Goal: Task Accomplishment & Management: Manage account settings

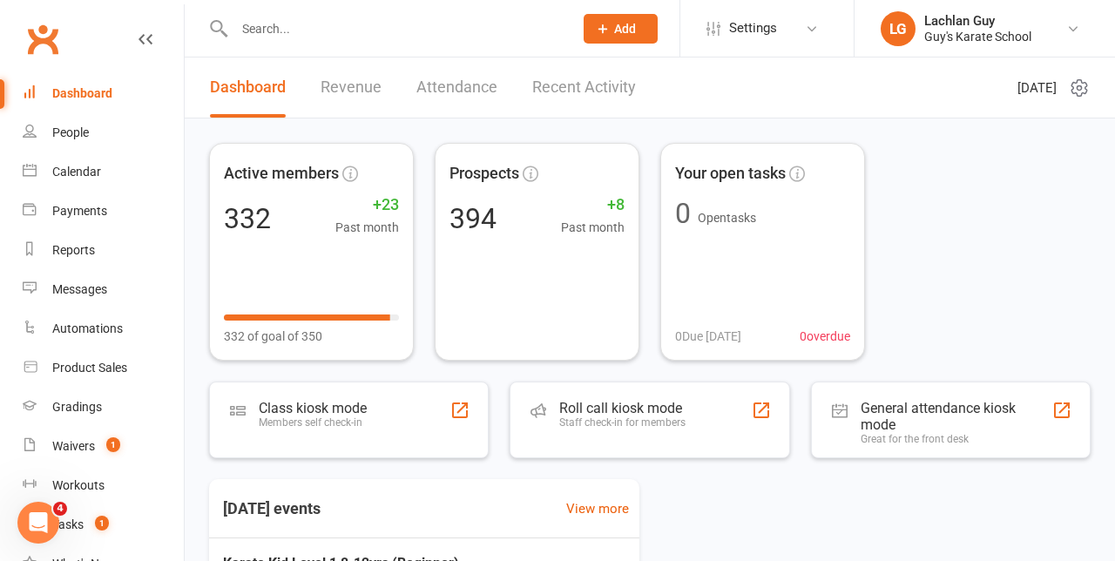
click at [265, 31] on input "text" at bounding box center [395, 29] width 332 height 24
type input "D"
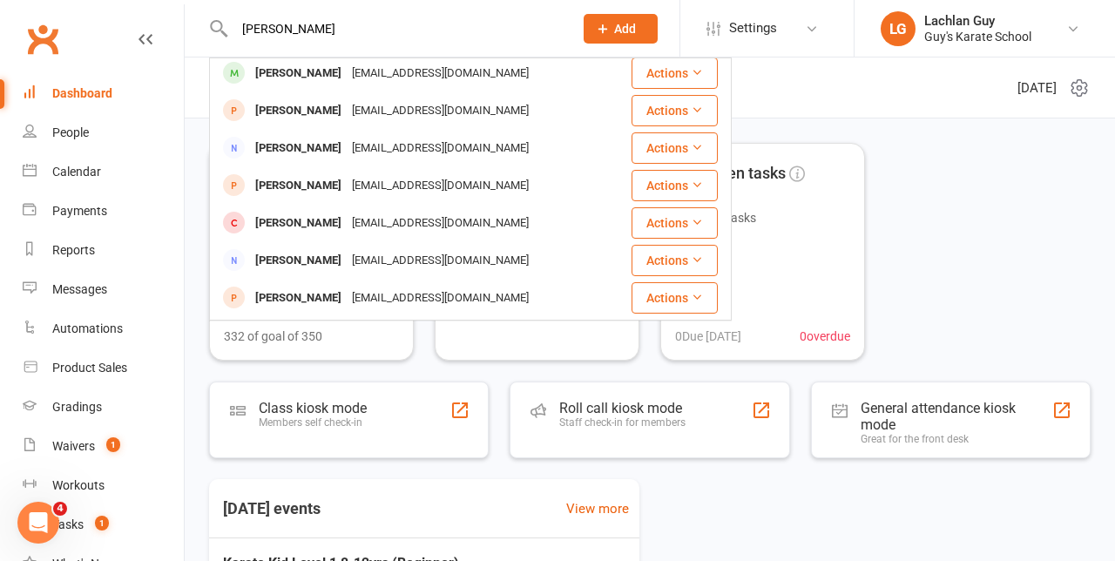
scroll to position [262, 0]
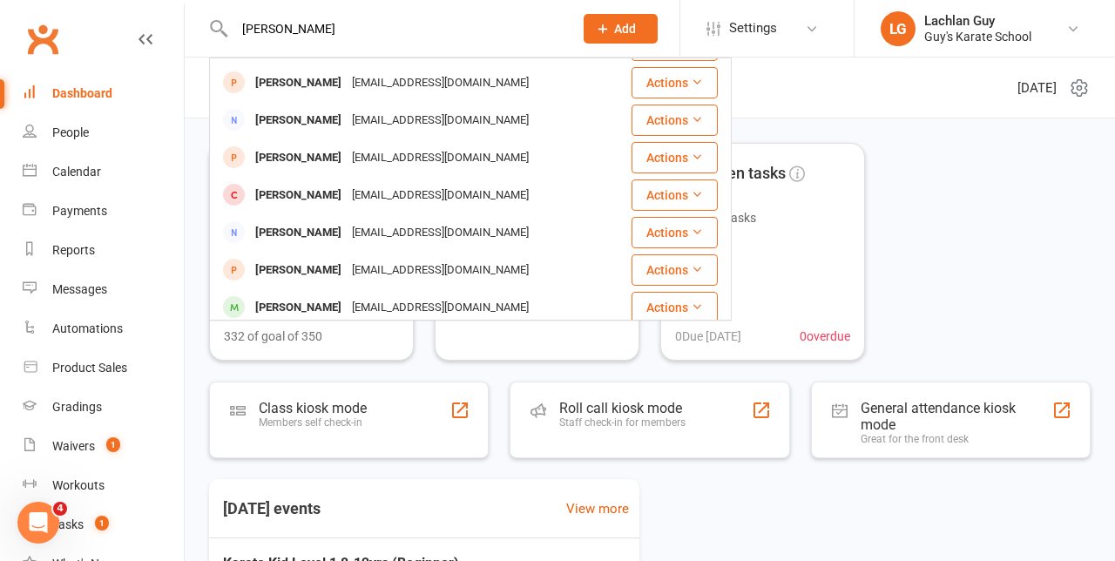
type input "[PERSON_NAME]"
click at [456, 295] on div "[EMAIL_ADDRESS][DOMAIN_NAME]" at bounding box center [440, 307] width 187 height 25
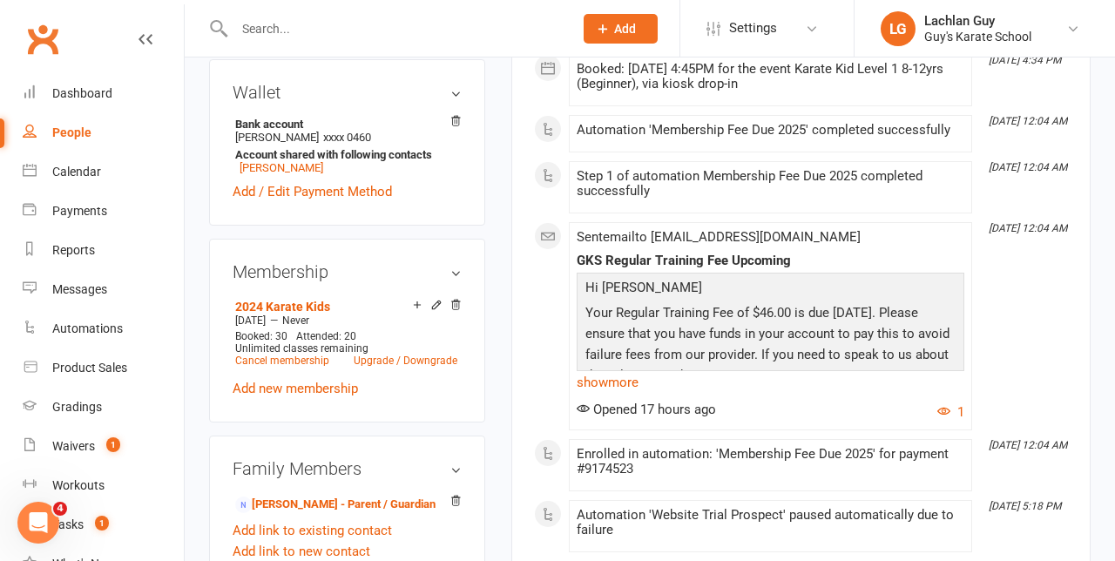
scroll to position [558, 0]
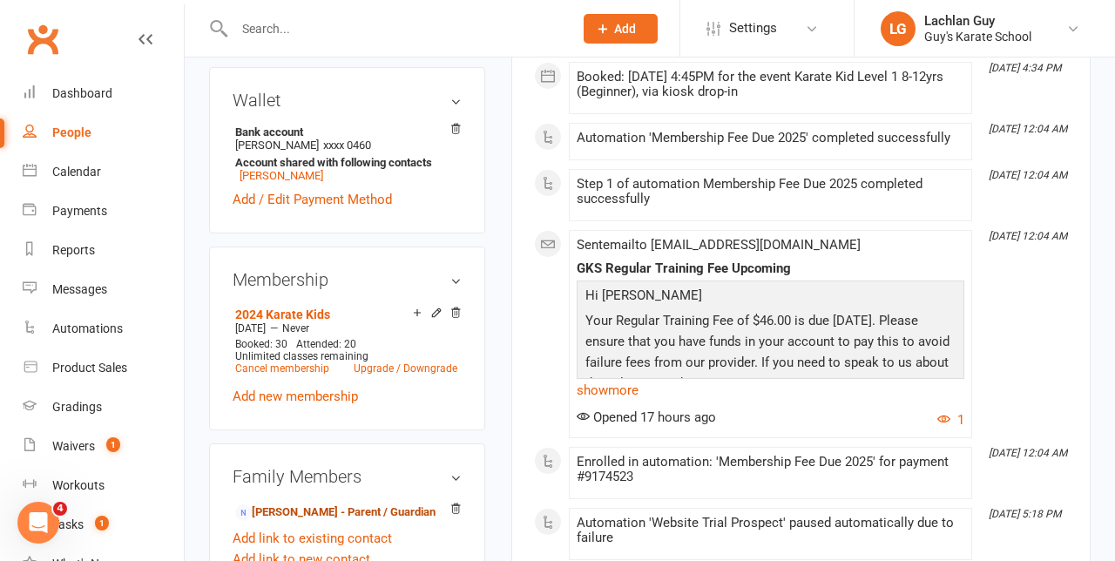
click at [371, 503] on link "[PERSON_NAME] - Parent / Guardian" at bounding box center [335, 512] width 200 height 18
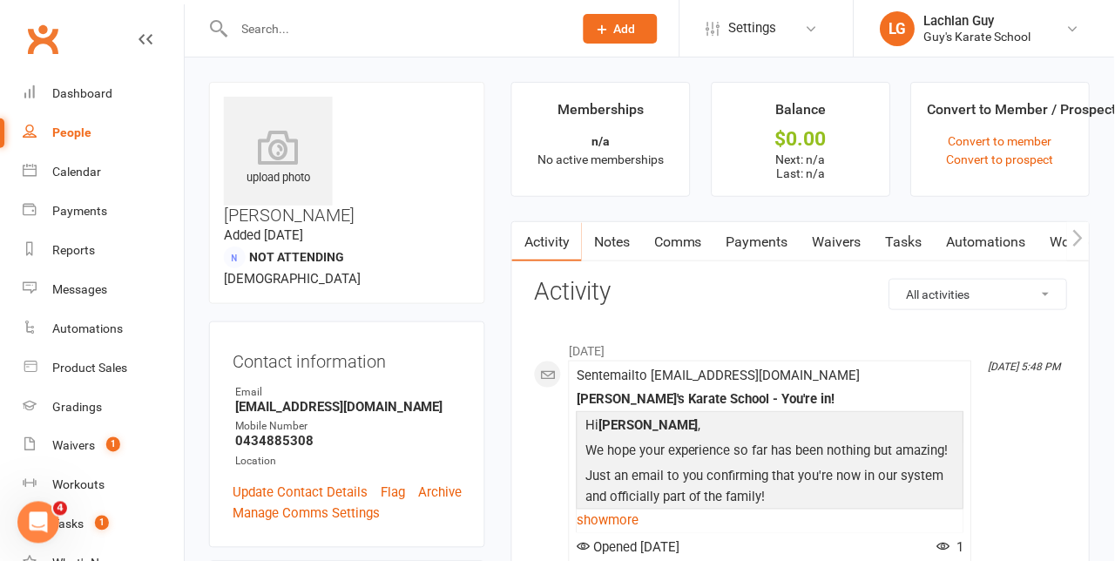
click at [843, 246] on link "Waivers" at bounding box center [836, 242] width 73 height 40
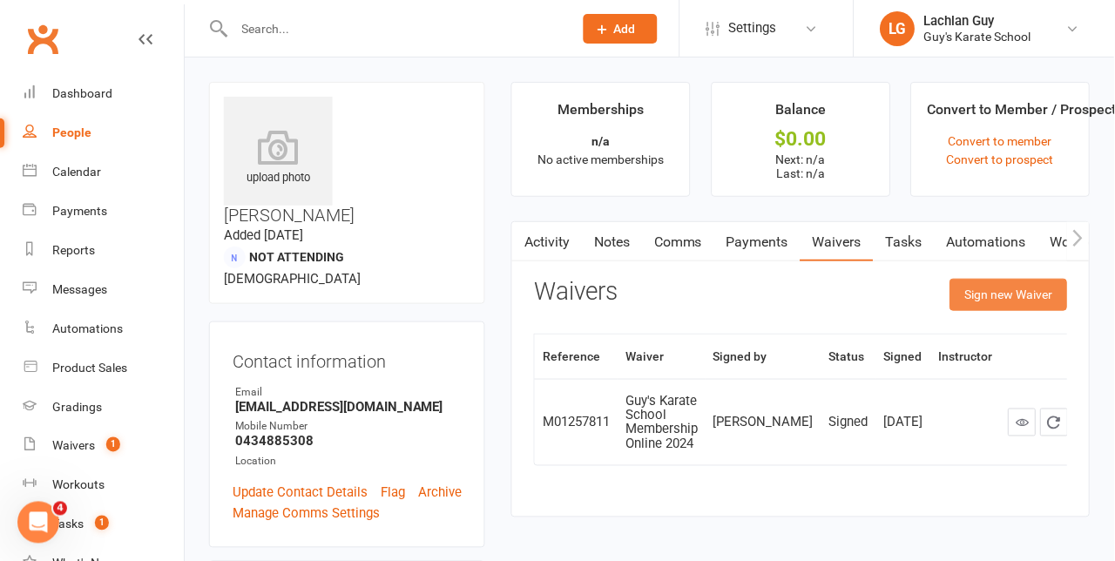
click at [1018, 297] on button "Sign new Waiver" at bounding box center [1009, 294] width 118 height 31
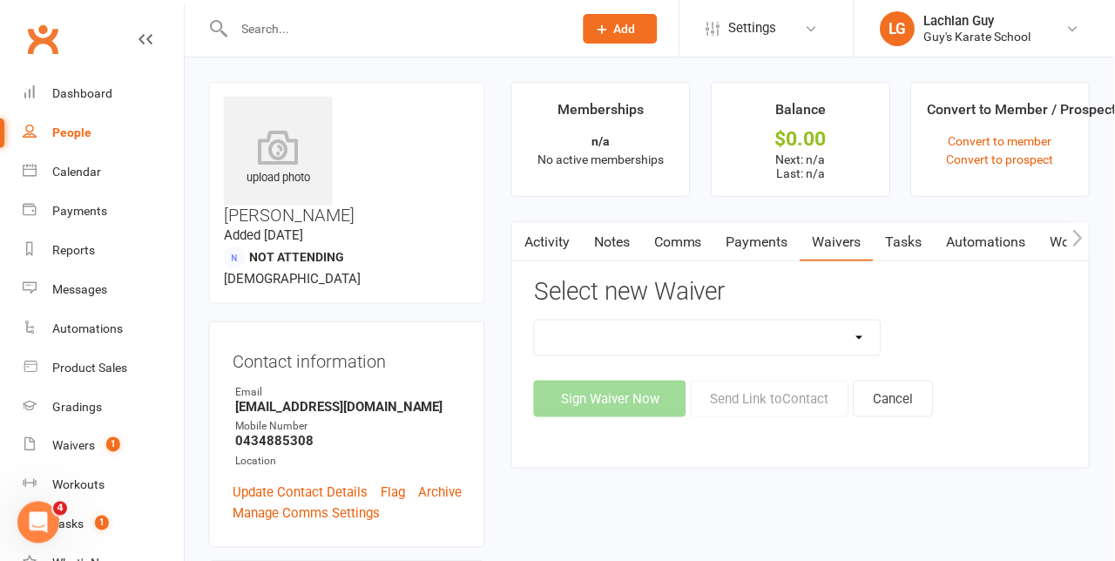
click at [844, 345] on select "$49.95 4 Week Trial $59.95 Introductory Special 2023 (2) Birthday Party Birthda…" at bounding box center [707, 338] width 345 height 35
select select "7480"
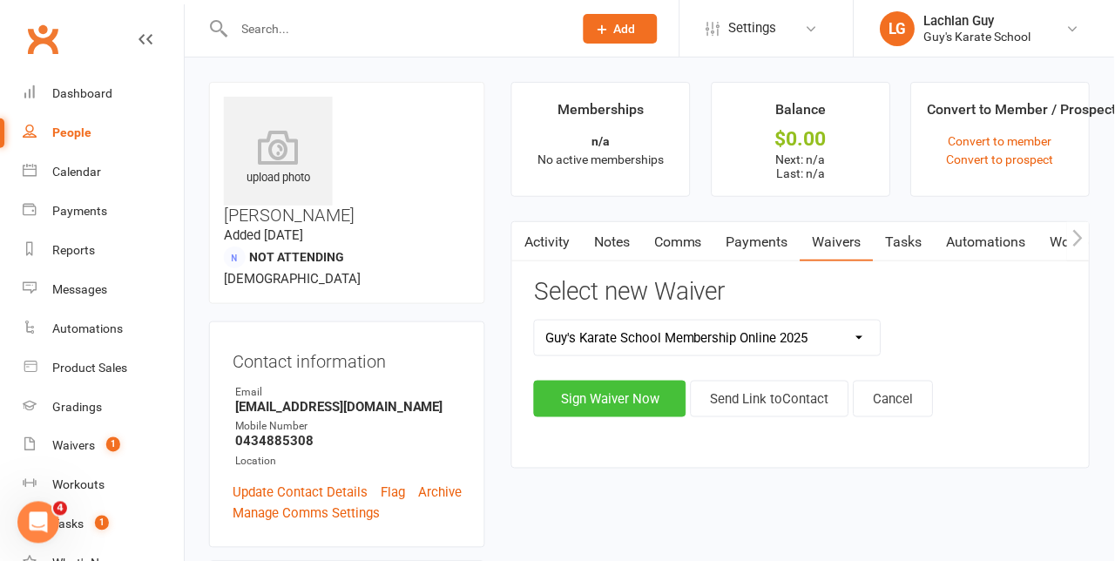
click at [641, 402] on button "Sign Waiver Now" at bounding box center [610, 399] width 152 height 37
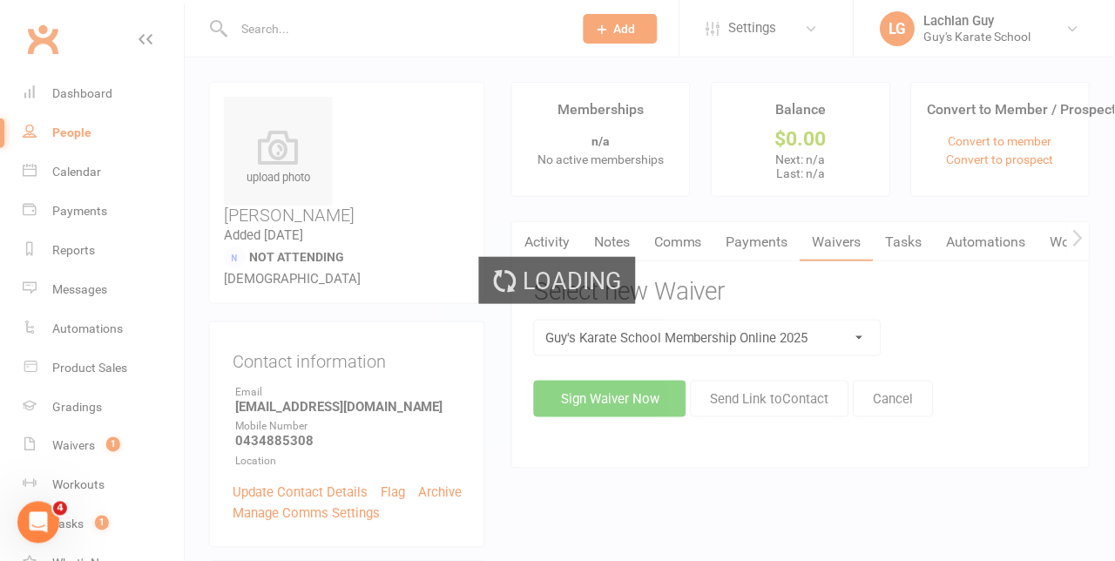
select select "bank_account"
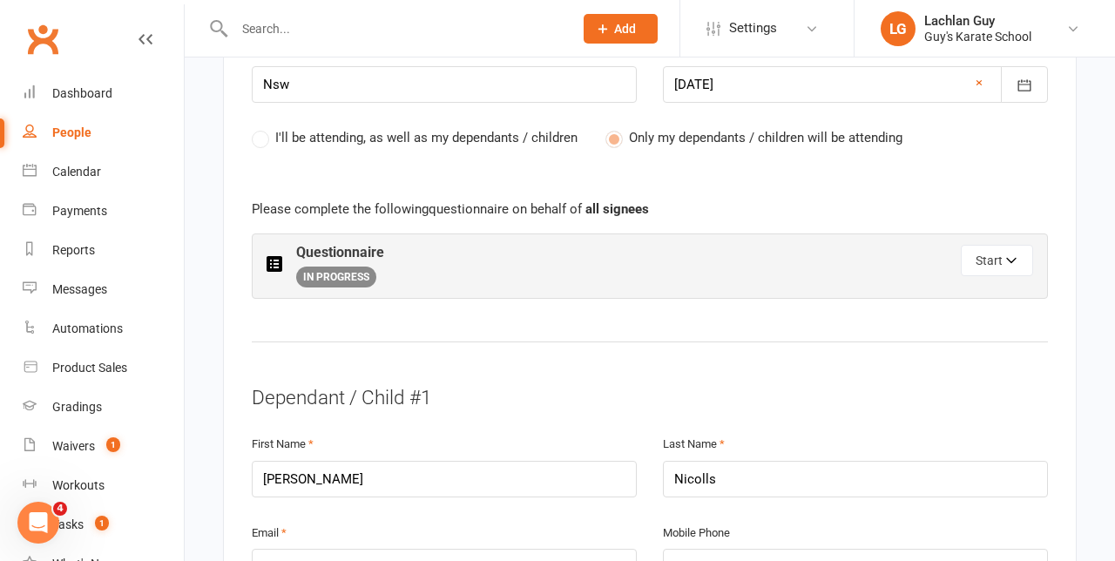
scroll to position [838, 0]
click at [486, 125] on div "I'll be attending, as well as my dependants / children Only my dependants / chi…" at bounding box center [650, 148] width 796 height 47
click at [418, 125] on label "I'll be attending, as well as my dependants / children" at bounding box center [415, 135] width 326 height 21
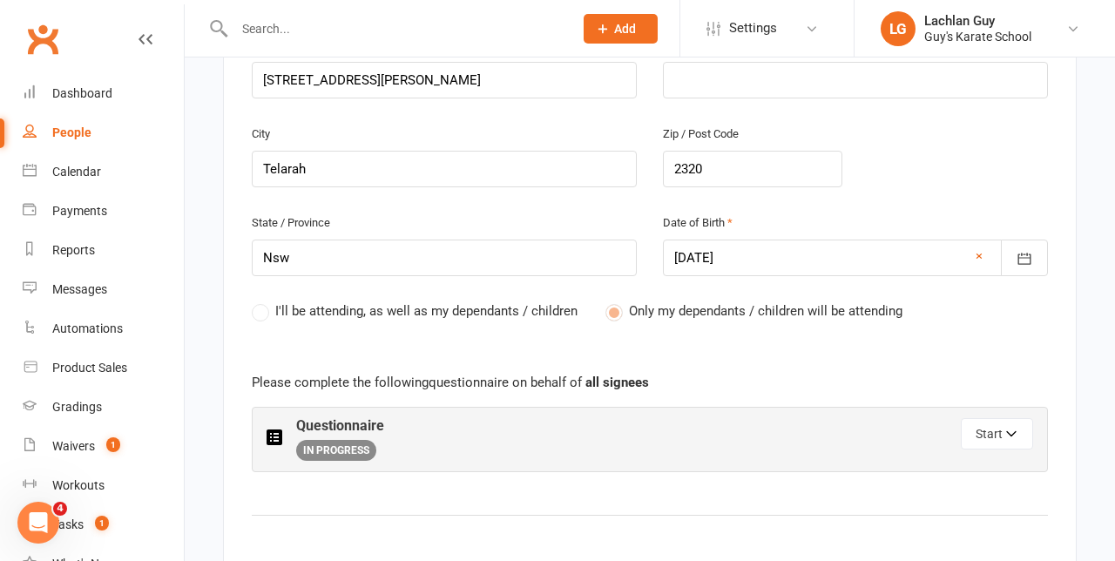
scroll to position [655, 0]
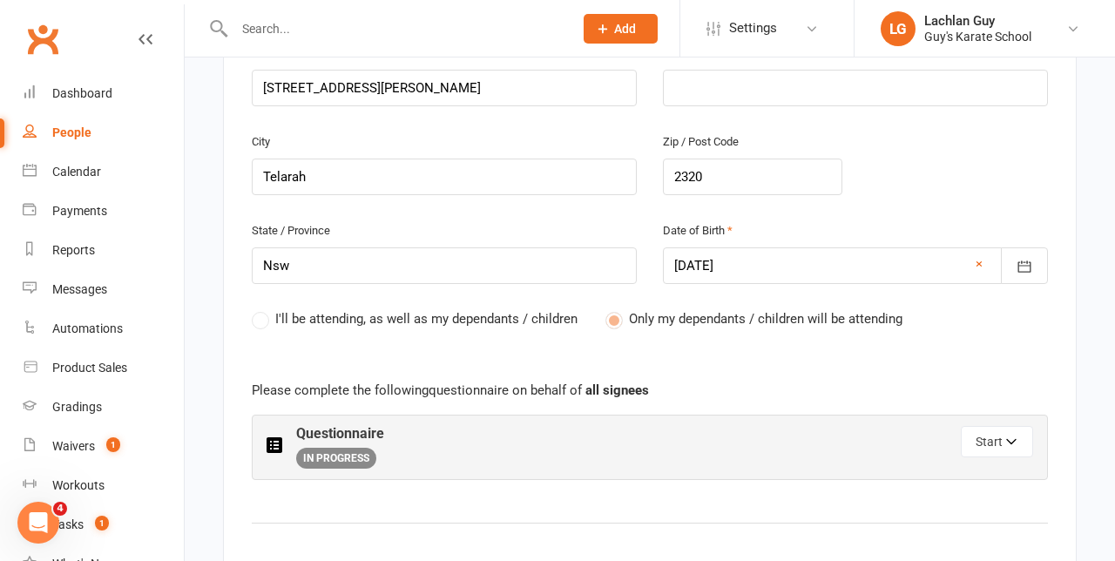
click at [270, 308] on div "I'll be attending, as well as my dependants / children Only my dependants / chi…" at bounding box center [650, 331] width 796 height 47
click at [257, 308] on label "I'll be attending, as well as my dependants / children" at bounding box center [415, 318] width 326 height 21
click at [260, 308] on label "I'll be attending, as well as my dependants / children" at bounding box center [415, 318] width 326 height 21
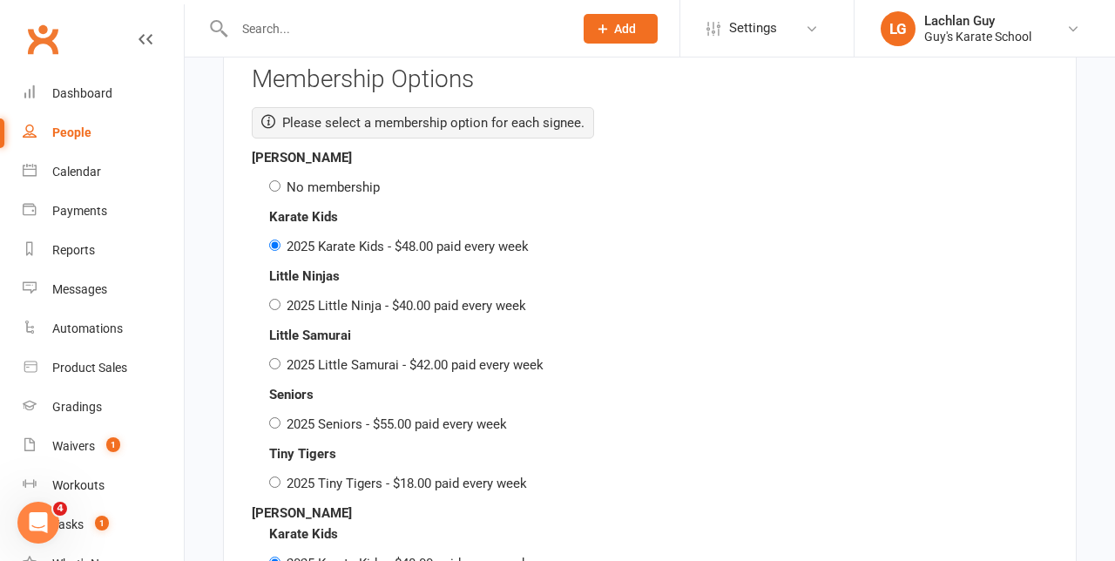
scroll to position [2045, 0]
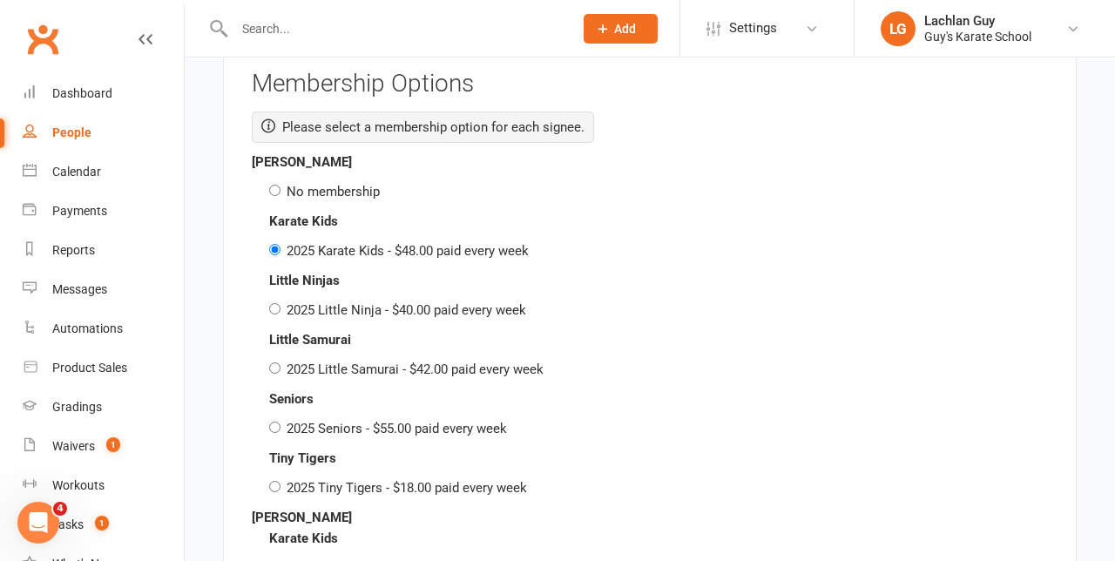
click at [406, 421] on label "2025 Seniors - $55.00 paid every week" at bounding box center [397, 429] width 220 height 16
click at [280, 422] on input "2025 Seniors - $55.00 paid every week" at bounding box center [274, 427] width 11 height 11
radio input "true"
radio input "false"
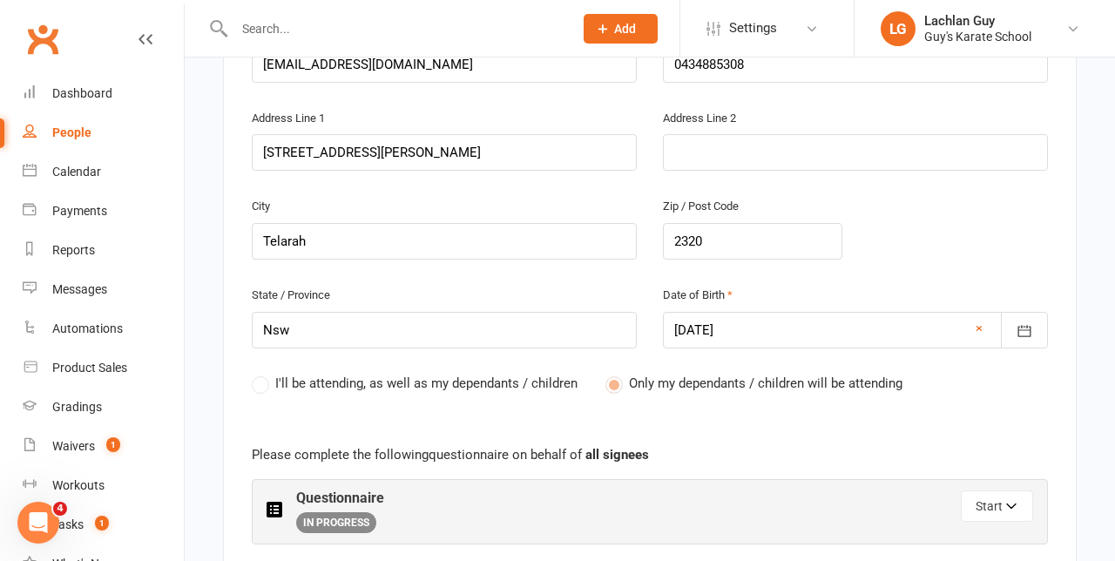
scroll to position [600, 0]
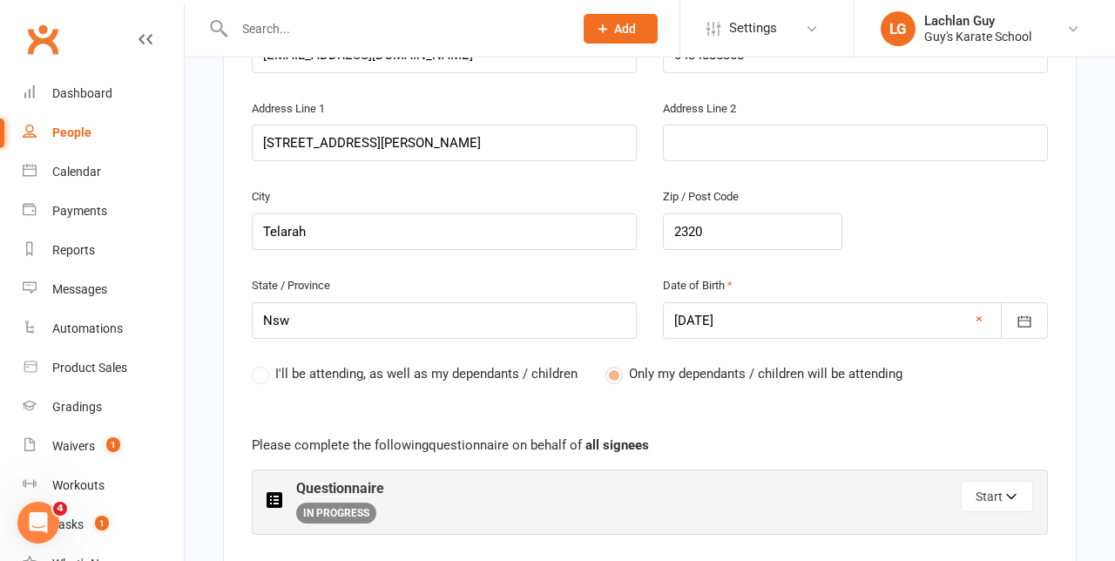
click at [300, 363] on div "I'll be attending, as well as my dependants / children Only my dependants / chi…" at bounding box center [650, 386] width 796 height 47
click at [257, 363] on label "I'll be attending, as well as my dependants / children" at bounding box center [415, 373] width 326 height 21
click at [293, 363] on span "I'll be attending, as well as my dependants / children" at bounding box center [426, 372] width 302 height 18
click at [275, 363] on span "I'll be attending, as well as my dependants / children" at bounding box center [426, 372] width 302 height 18
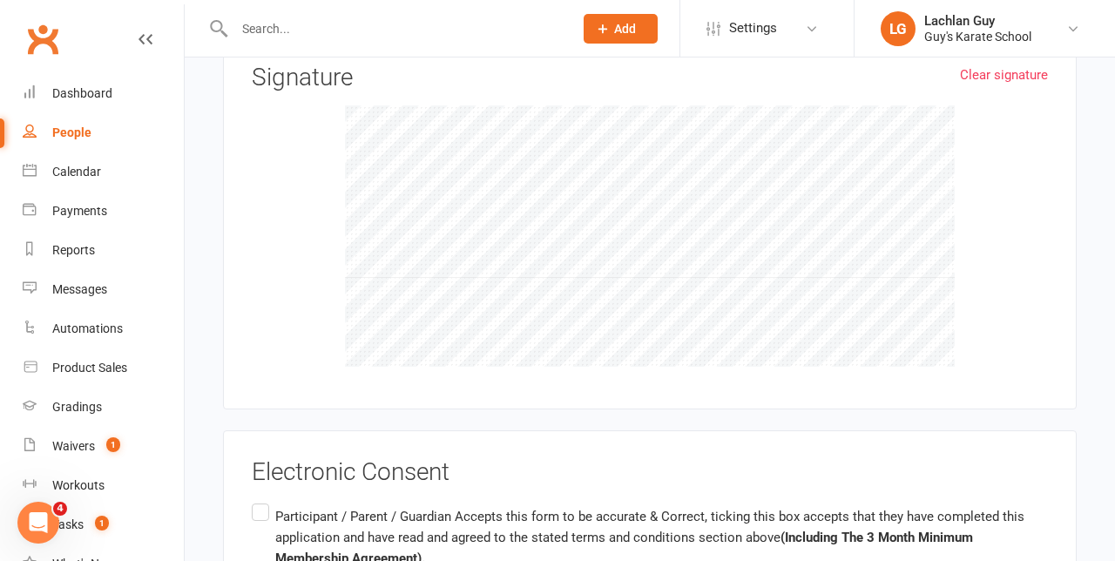
scroll to position [3770, 0]
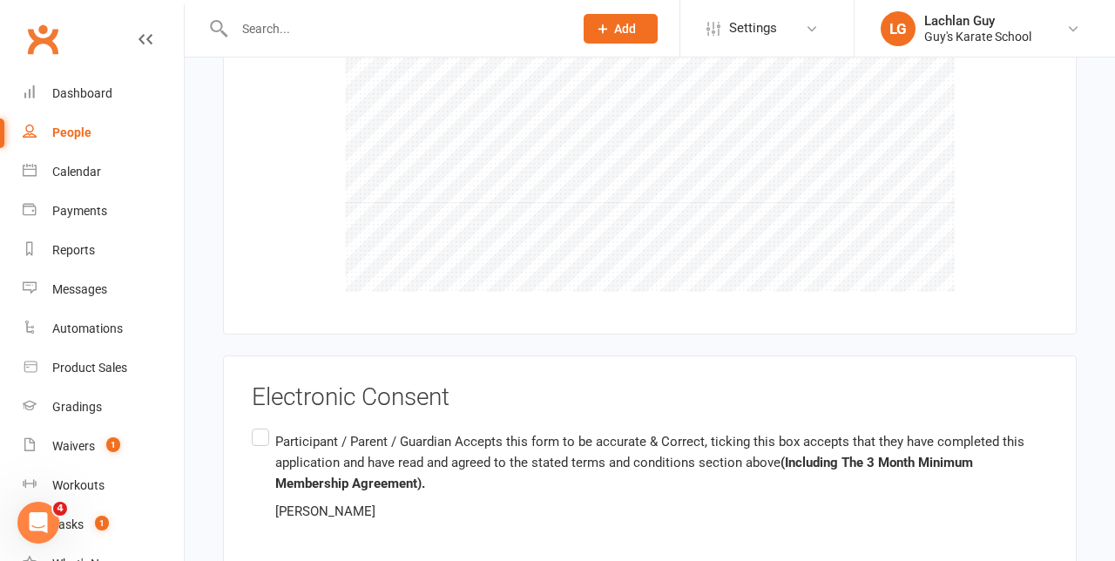
click at [255, 425] on label "Participant / Parent / Guardian Accepts this form to be accurate & Correct, tic…" at bounding box center [650, 477] width 796 height 104
click at [255, 425] on input "Participant / Parent / Guardian Accepts this form to be accurate & Correct, tic…" at bounding box center [257, 425] width 11 height 0
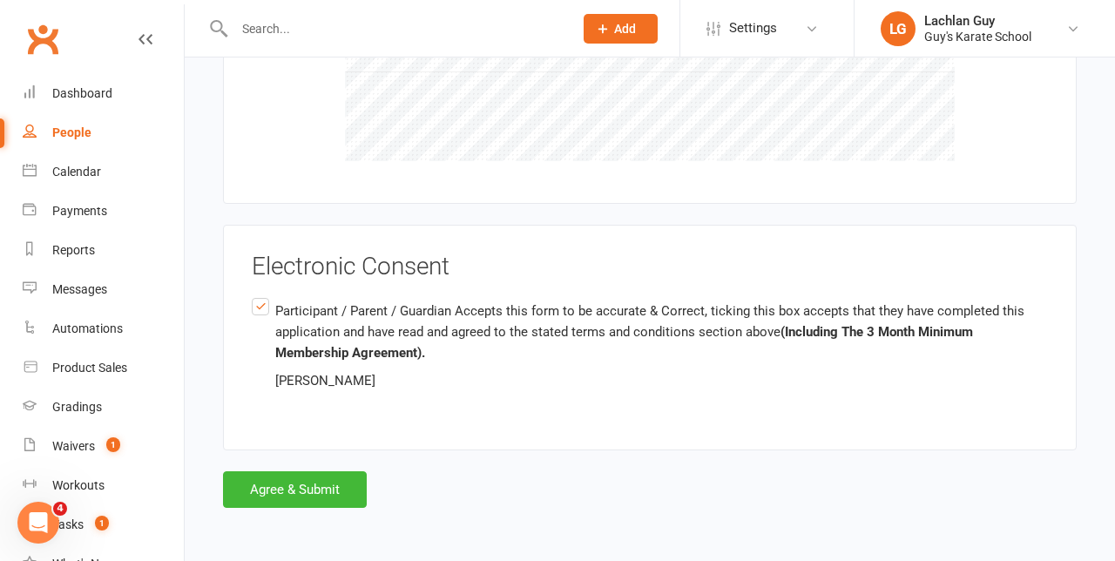
select select "Friend"
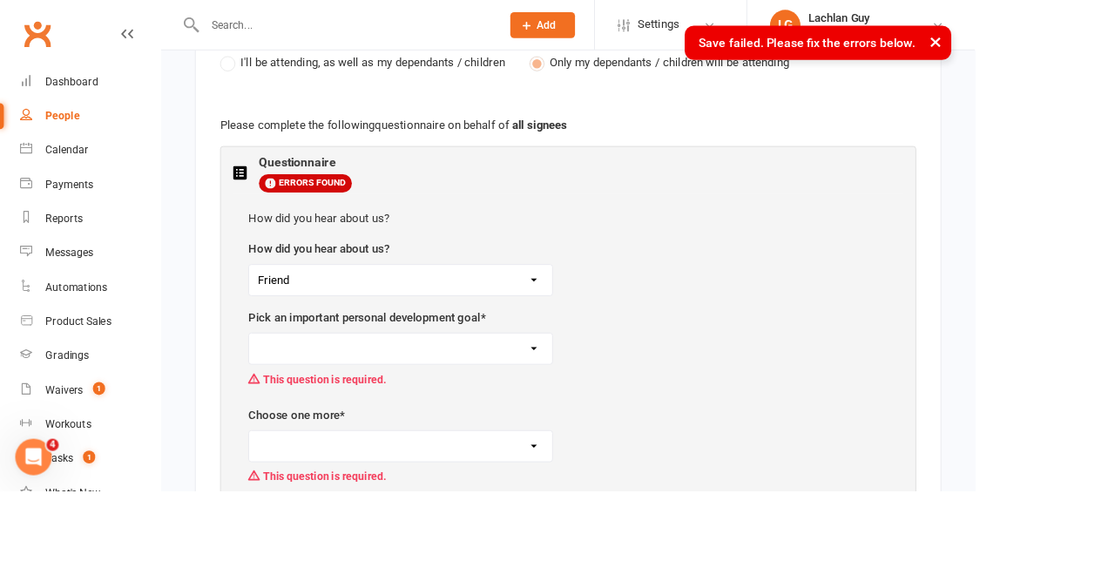
scroll to position [899, 0]
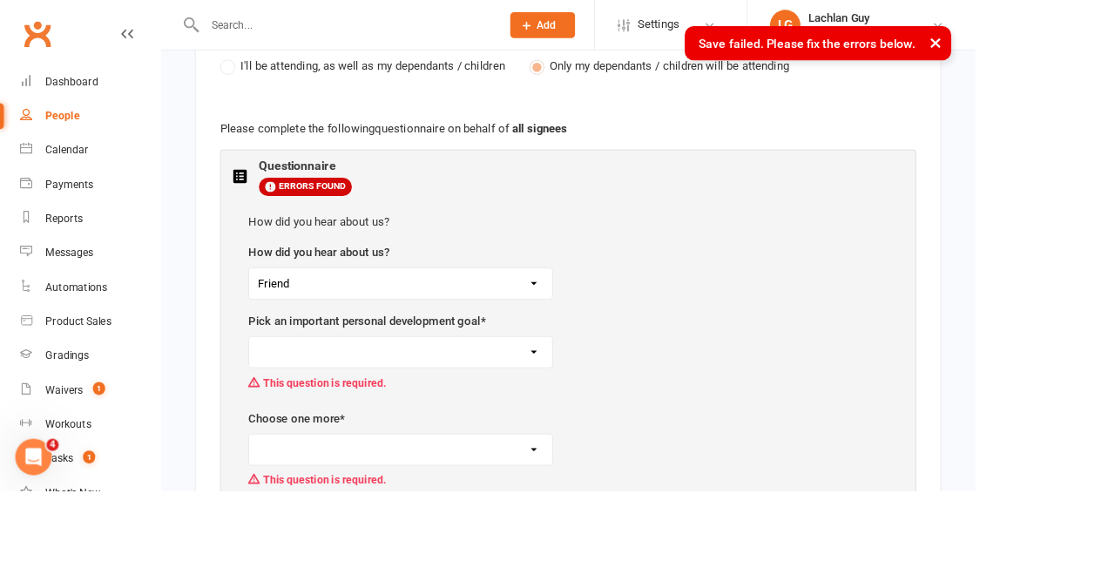
click at [604, 307] on select "Facebook or other social media Online Web search/Google Search Friend Brochure/…" at bounding box center [458, 324] width 347 height 35
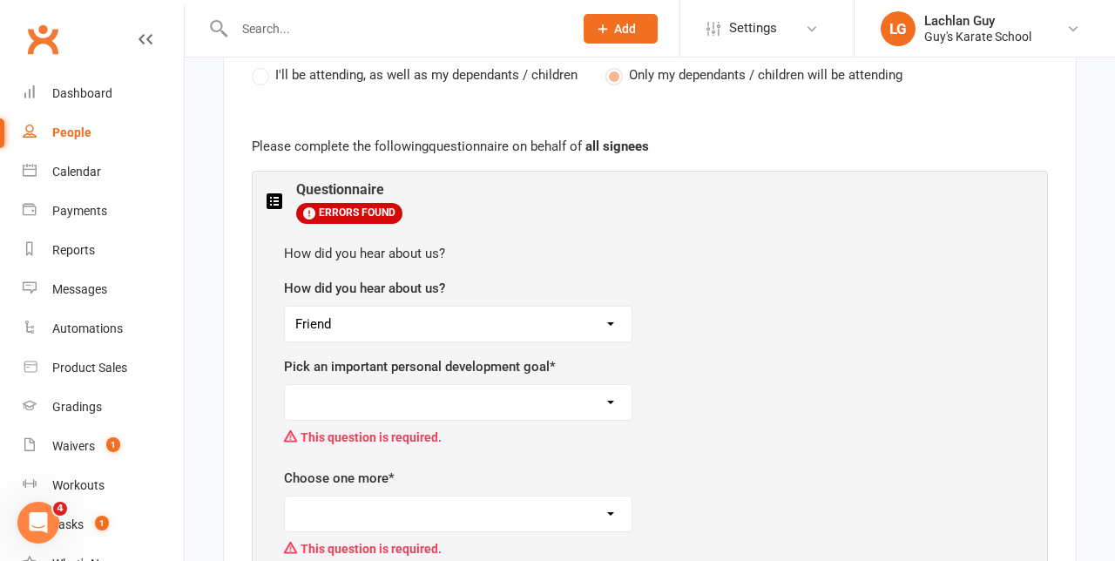
click at [901, 468] on div "Choose one more * Discipline Confidence Self Esteem Fitness Fun This question i…" at bounding box center [650, 517] width 732 height 98
click at [550, 385] on select "Discipline Confidence Self Esteem Fitness Fun" at bounding box center [458, 402] width 347 height 35
select select "Fitness"
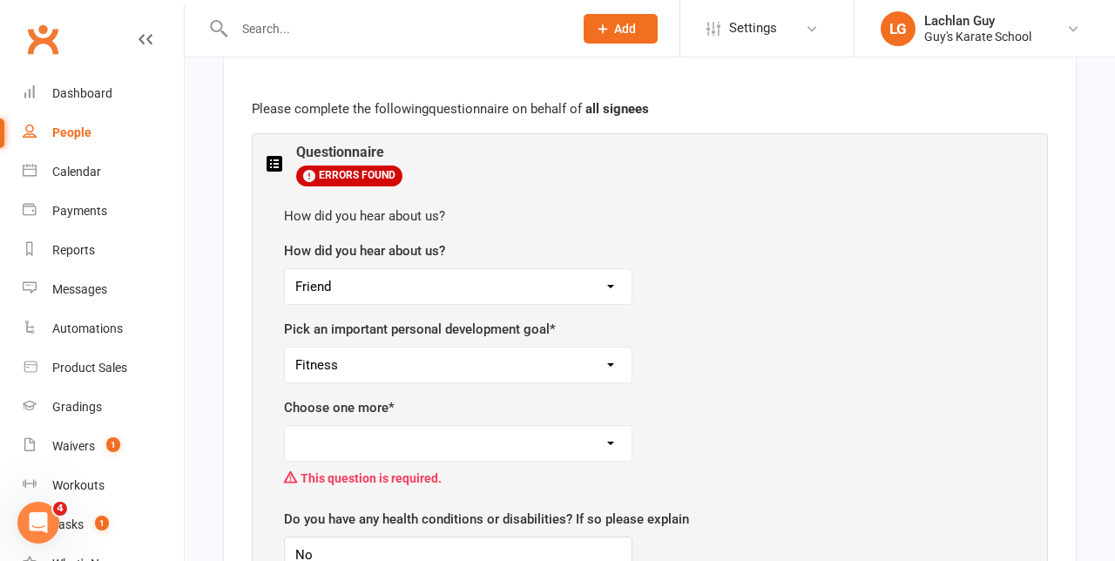
scroll to position [938, 0]
click at [497, 424] on select "Discipline Confidence Self Esteem Fitness Fun" at bounding box center [458, 441] width 347 height 35
select select "Fun"
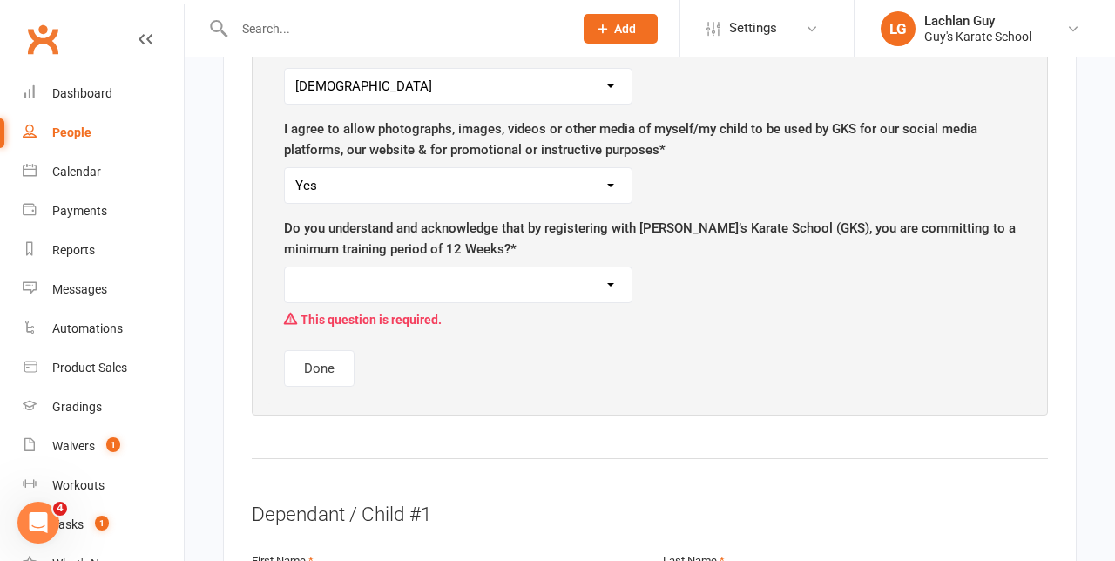
scroll to position [1452, 0]
click at [611, 266] on select "Yes, I understand and agree" at bounding box center [458, 283] width 347 height 35
select select "Yes, I understand and agree"
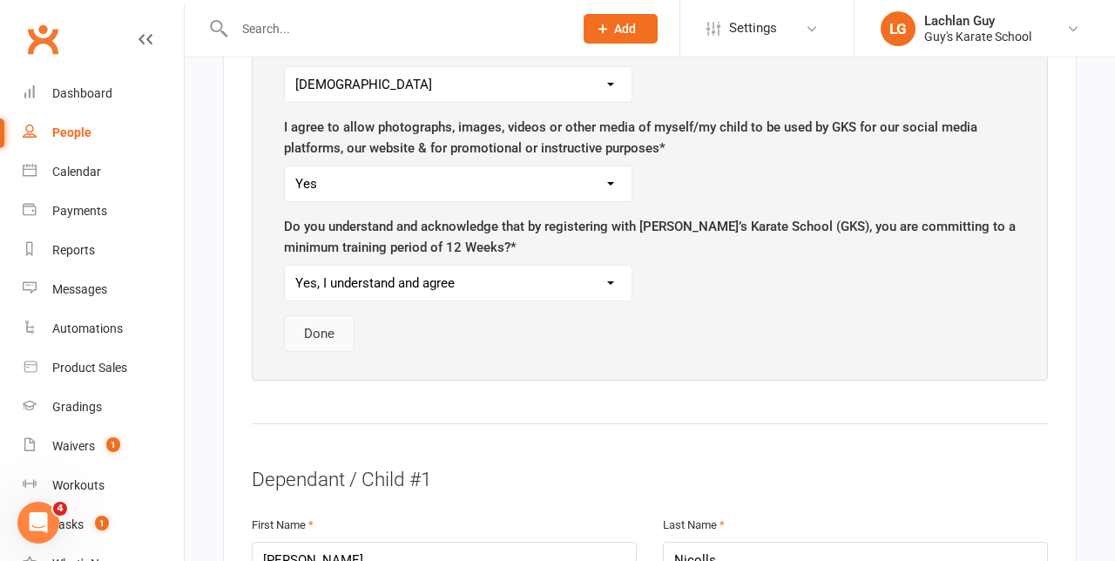
click at [310, 315] on button "Done" at bounding box center [319, 333] width 71 height 37
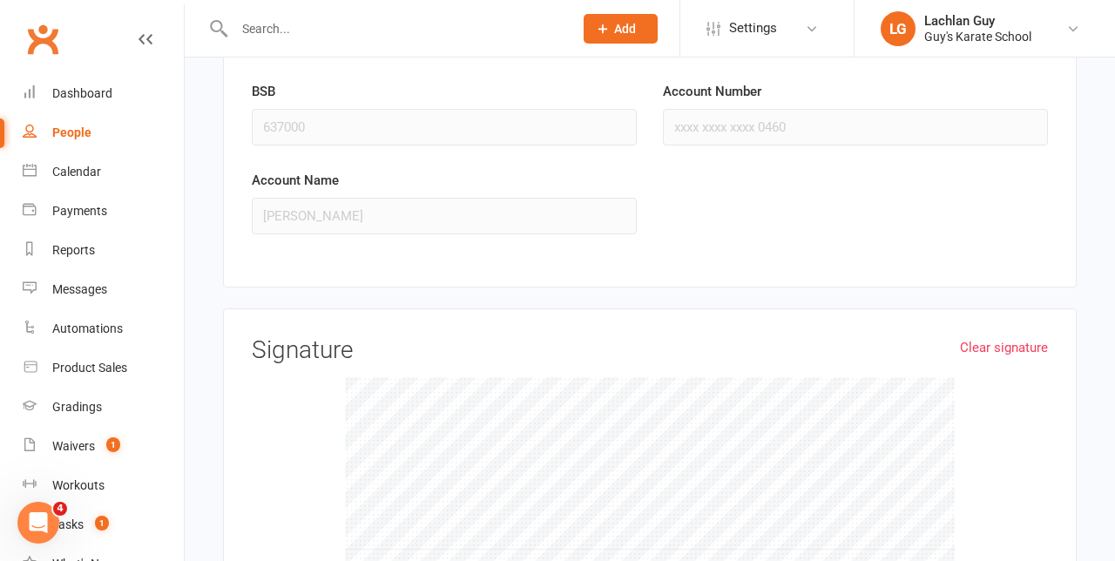
scroll to position [3770, 0]
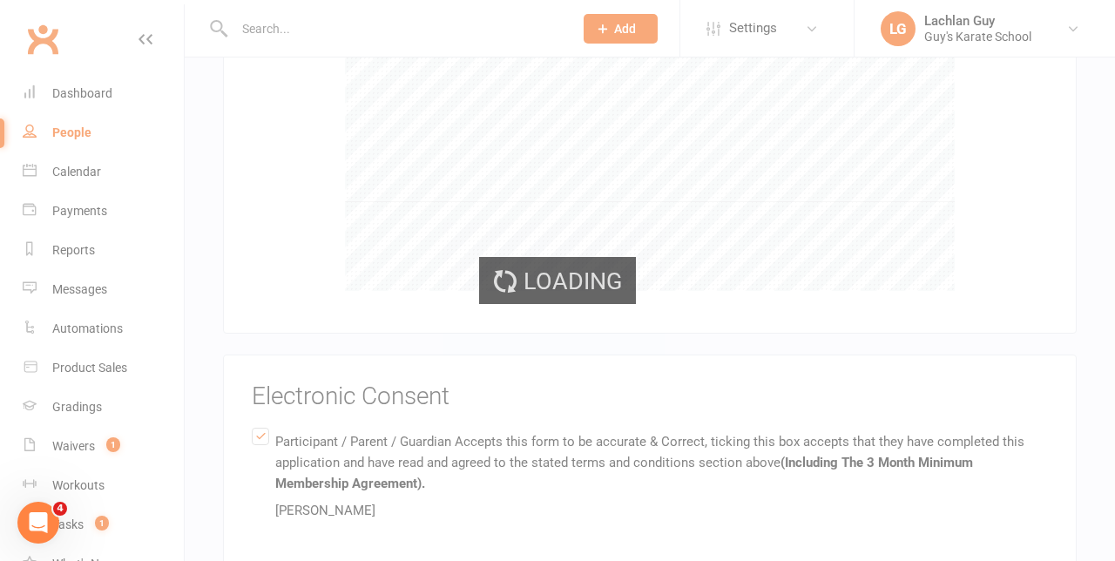
scroll to position [3577, 0]
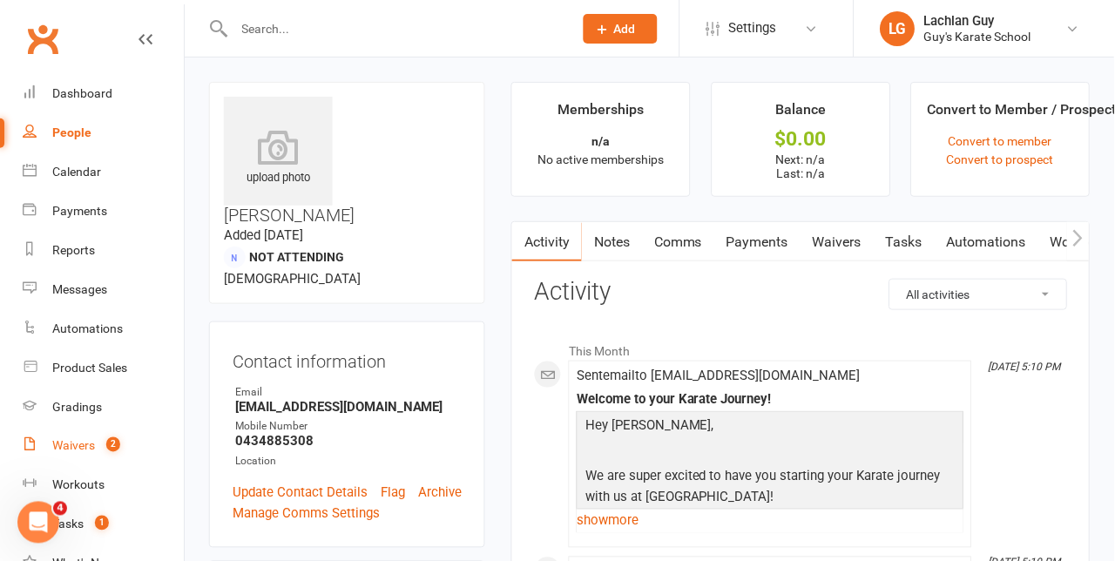
click at [120, 444] on span "2" at bounding box center [113, 444] width 14 height 15
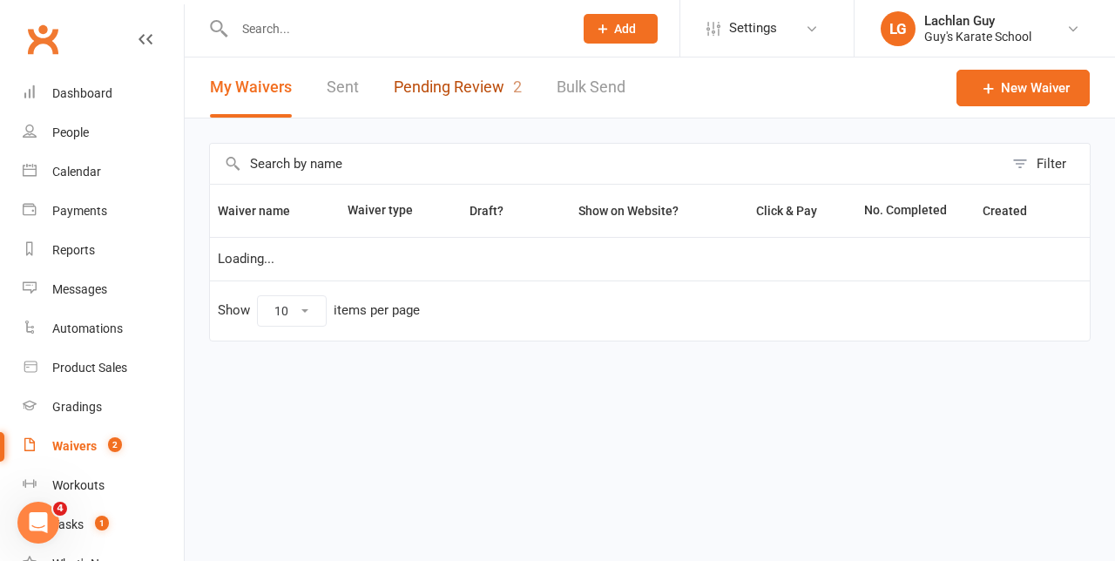
click at [462, 94] on link "Pending Review 2" at bounding box center [458, 87] width 128 height 60
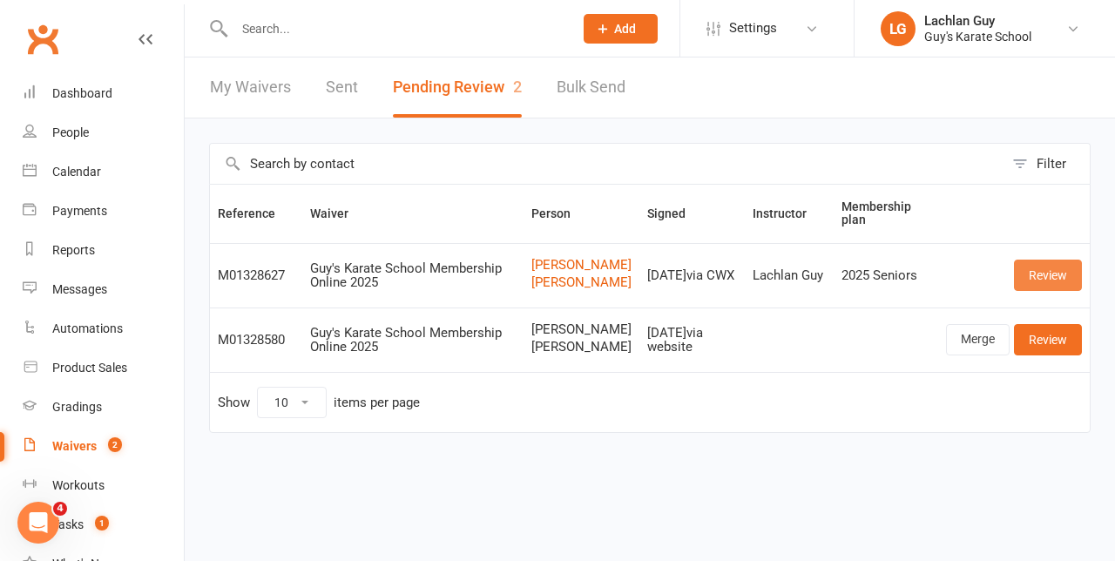
click at [1050, 278] on link "Review" at bounding box center [1048, 275] width 68 height 31
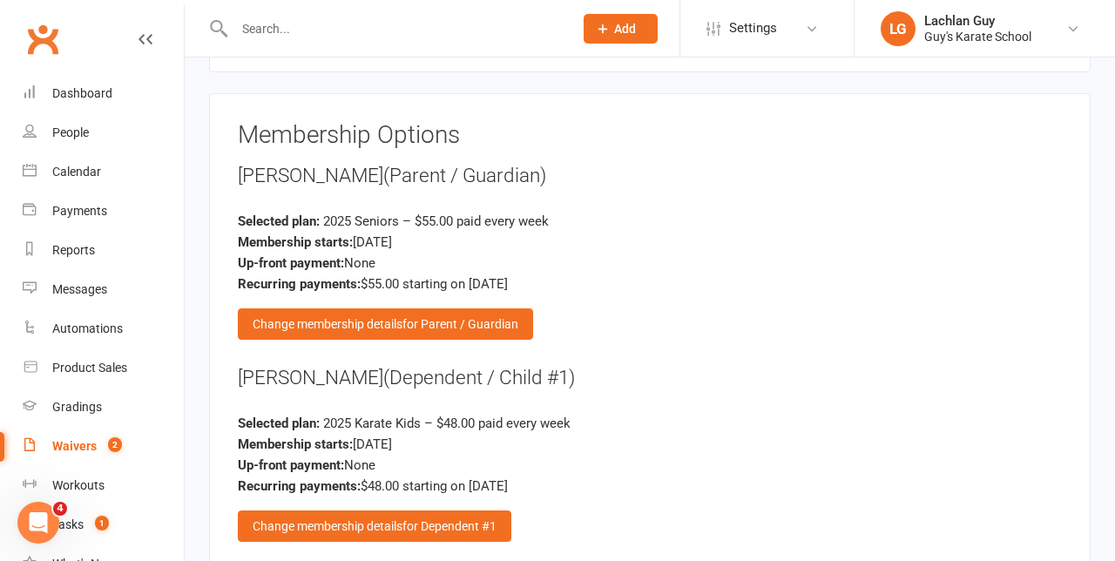
scroll to position [2335, 0]
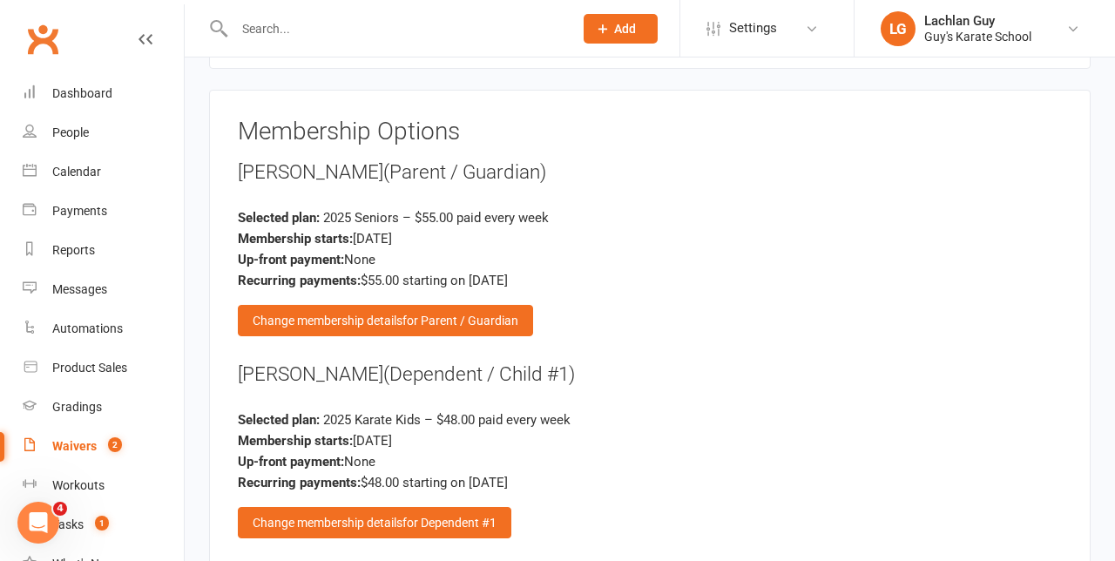
click at [458, 516] on span "for Dependent #1" at bounding box center [449, 523] width 94 height 14
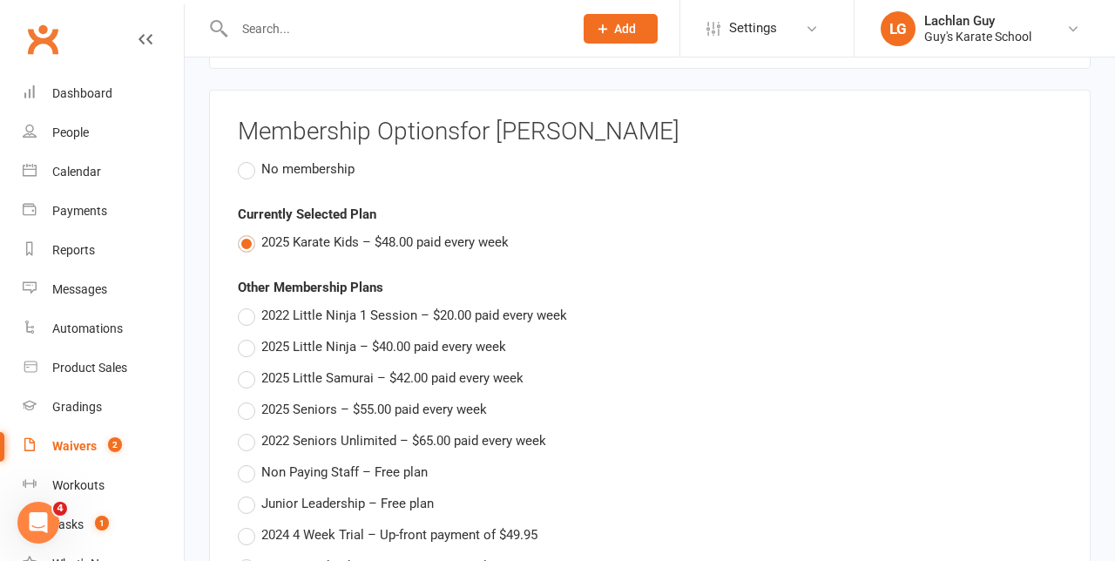
click at [326, 159] on span "No membership" at bounding box center [307, 168] width 93 height 18
click at [249, 159] on input "No membership" at bounding box center [243, 159] width 11 height 0
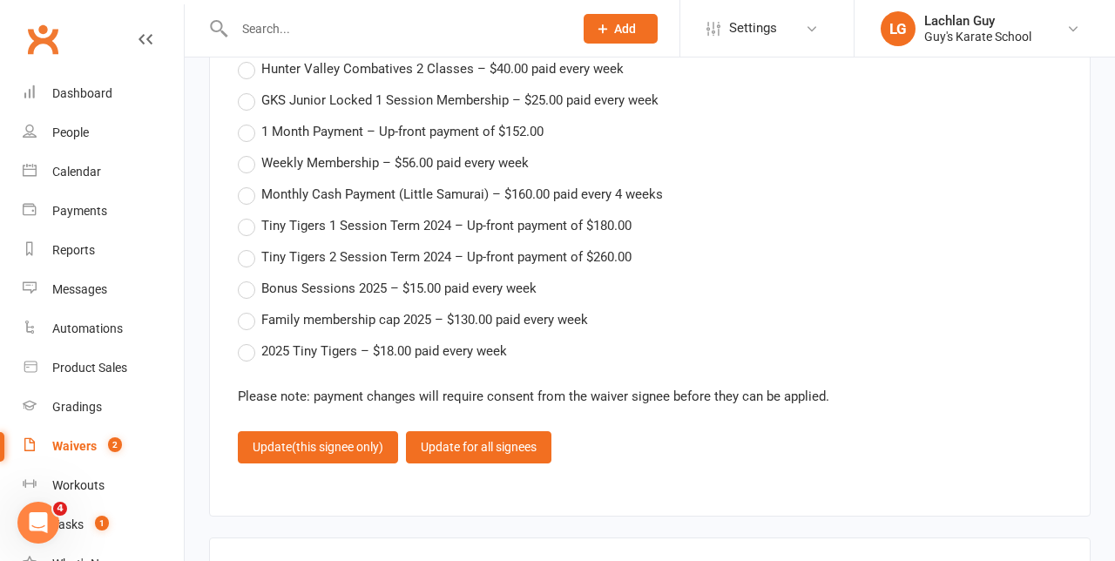
scroll to position [2895, 0]
click at [319, 431] on button "Update (this signee only)" at bounding box center [318, 446] width 160 height 31
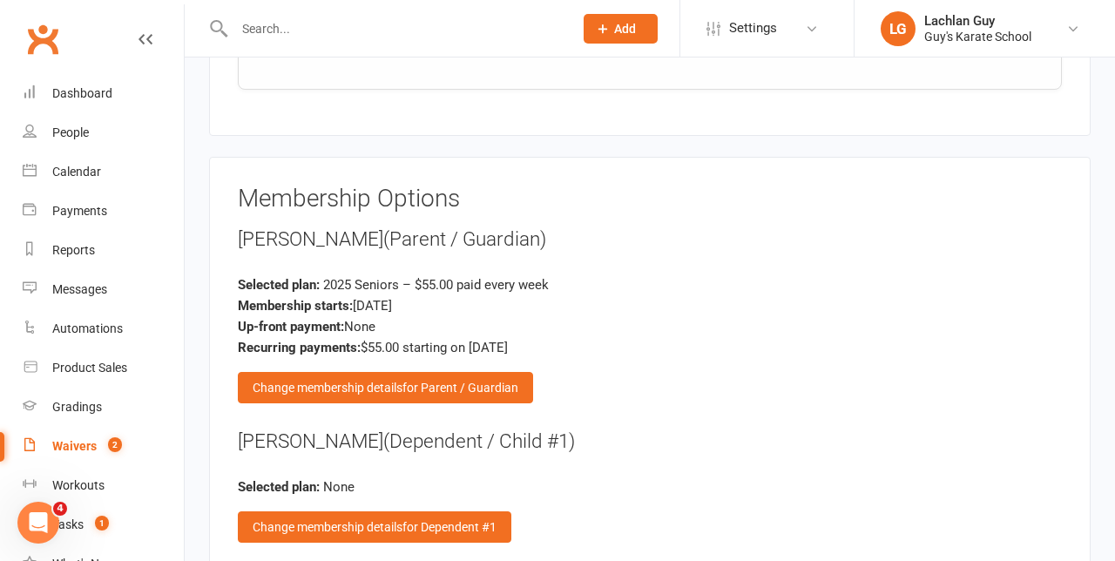
scroll to position [2271, 0]
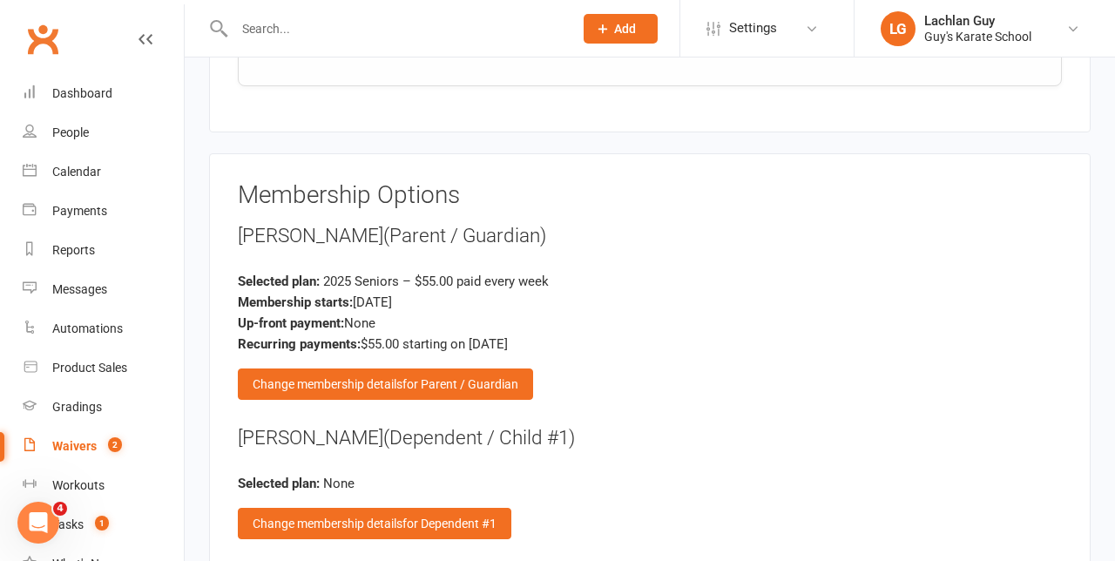
click at [474, 377] on span "for Parent / Guardian" at bounding box center [460, 384] width 116 height 14
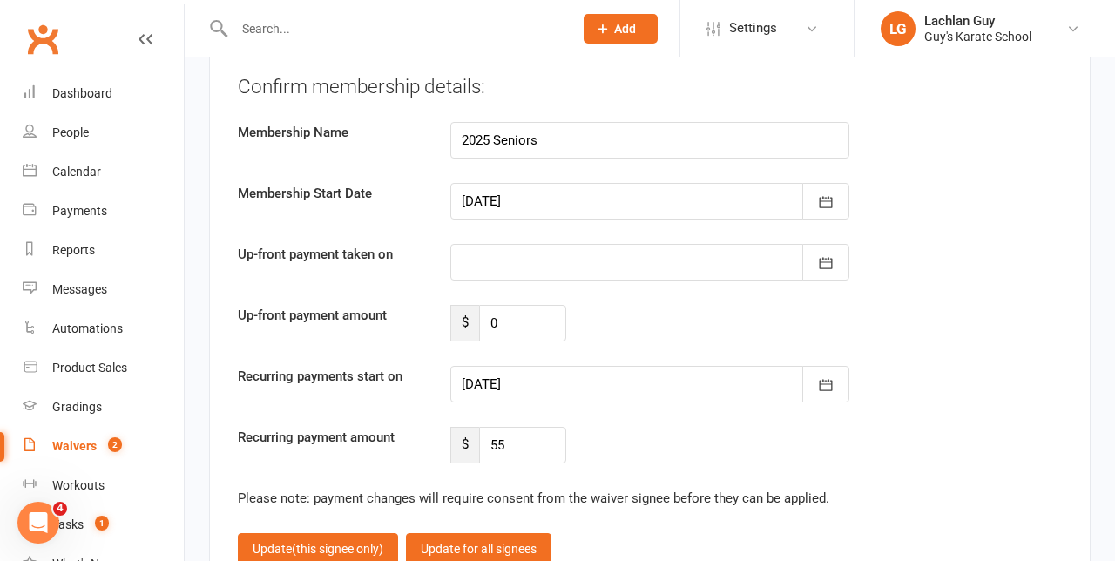
scroll to position [3207, 0]
click at [822, 377] on icon "button" at bounding box center [825, 385] width 17 height 17
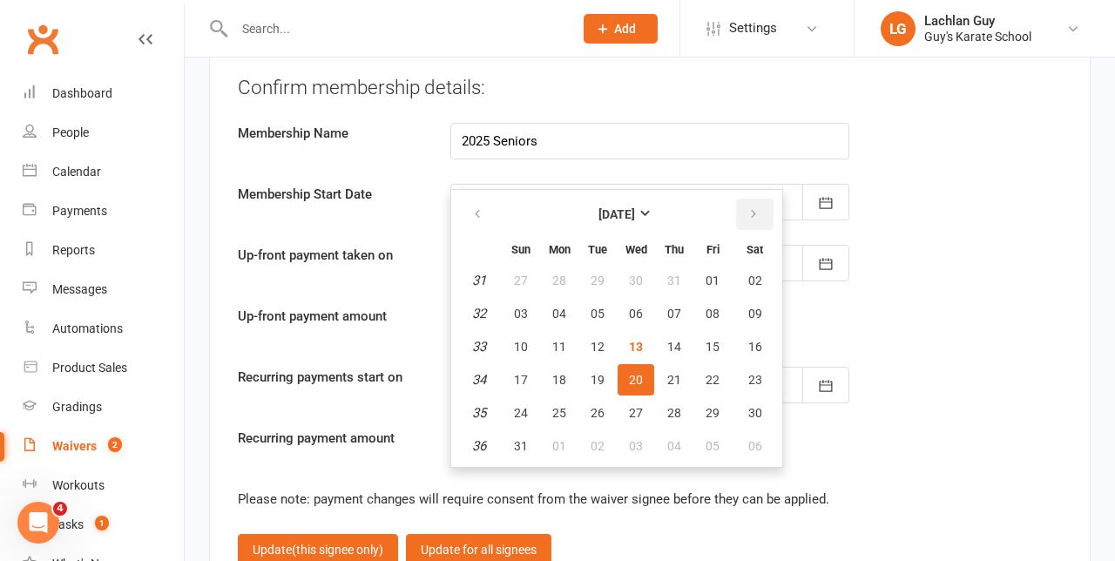
click at [747, 199] on button "button" at bounding box center [754, 214] width 37 height 31
click at [681, 331] on button "18" at bounding box center [674, 346] width 37 height 31
type input "[DATE]"
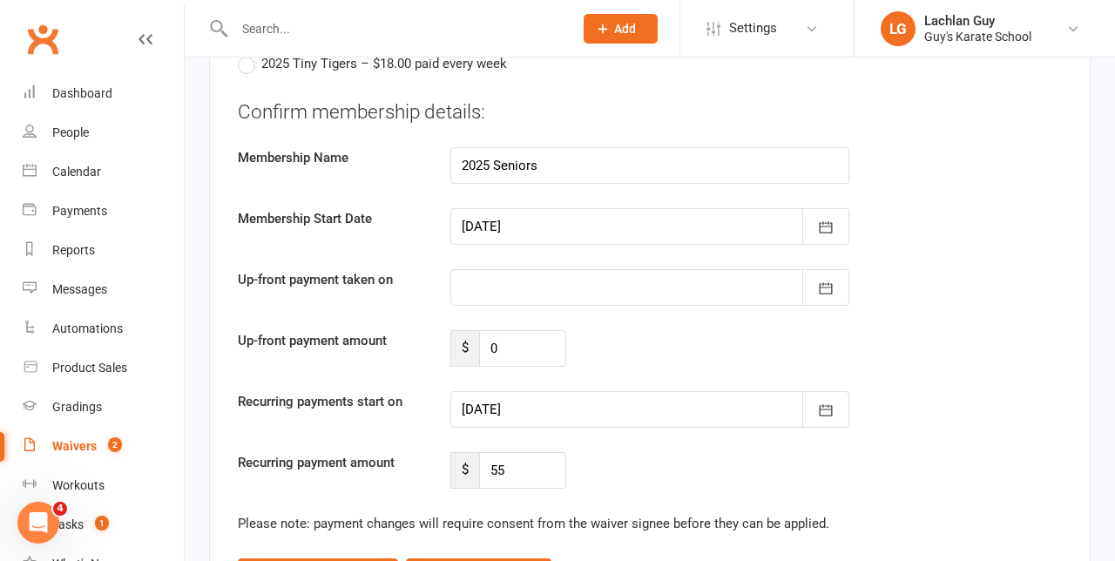
scroll to position [3164, 0]
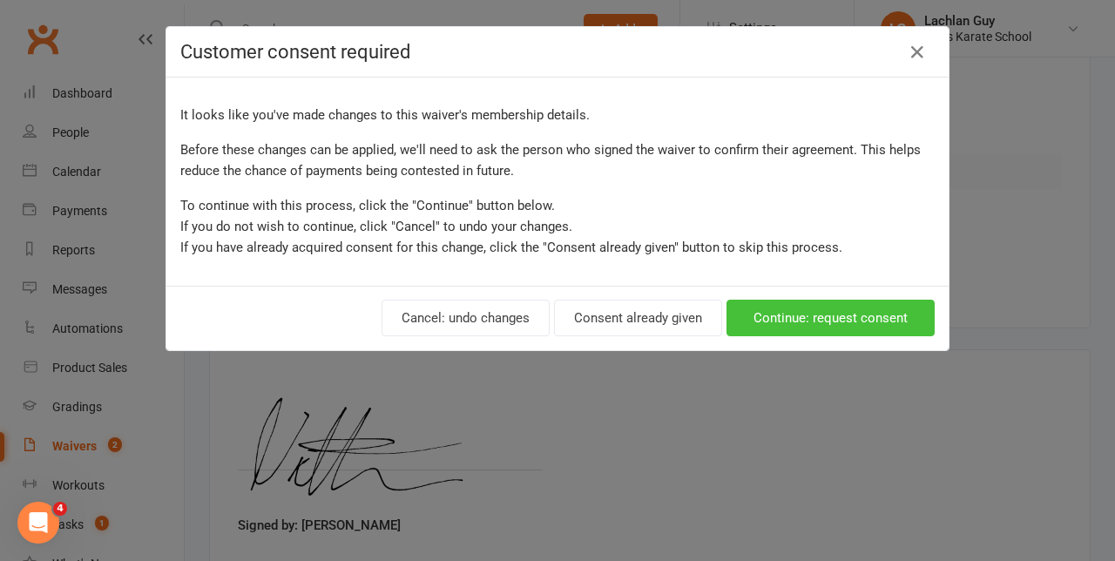
click at [855, 321] on button "Continue: request consent" at bounding box center [830, 318] width 208 height 37
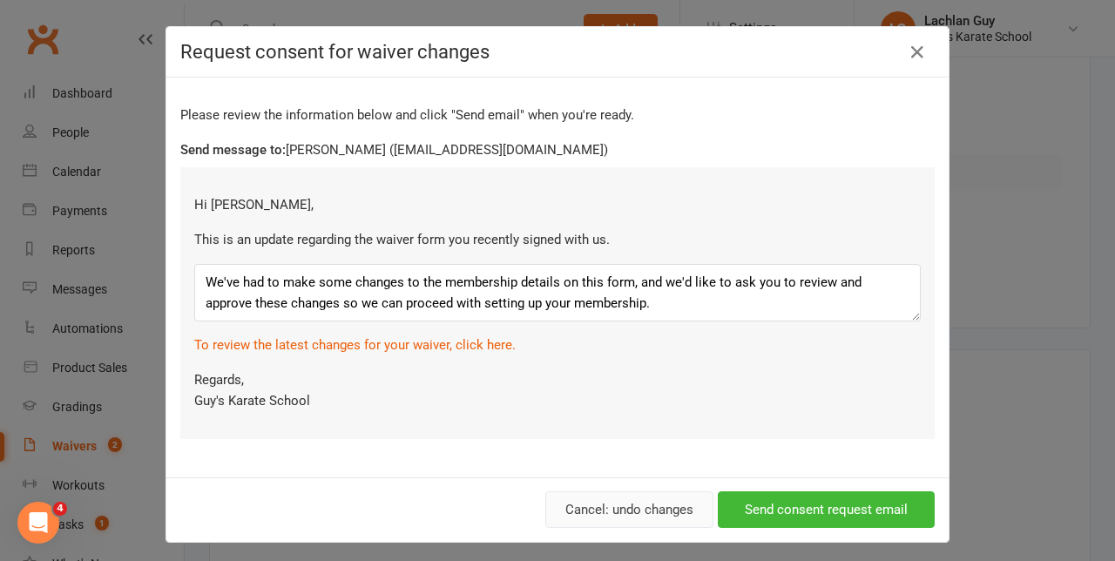
click at [657, 507] on button "Cancel: undo changes" at bounding box center [629, 509] width 168 height 37
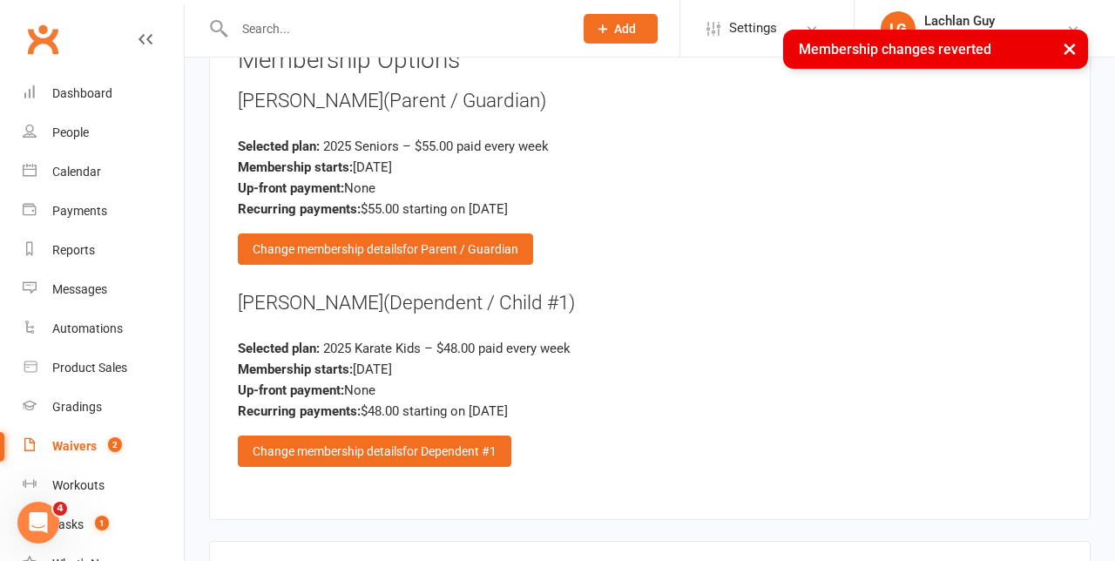
scroll to position [2393, 0]
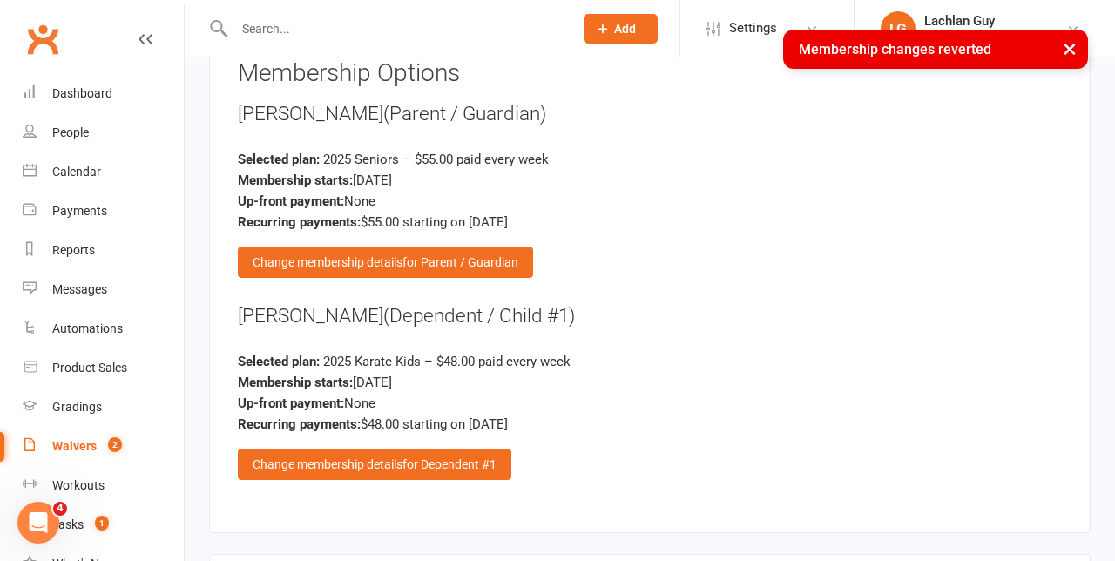
click at [462, 457] on span "for Dependent #1" at bounding box center [449, 464] width 94 height 14
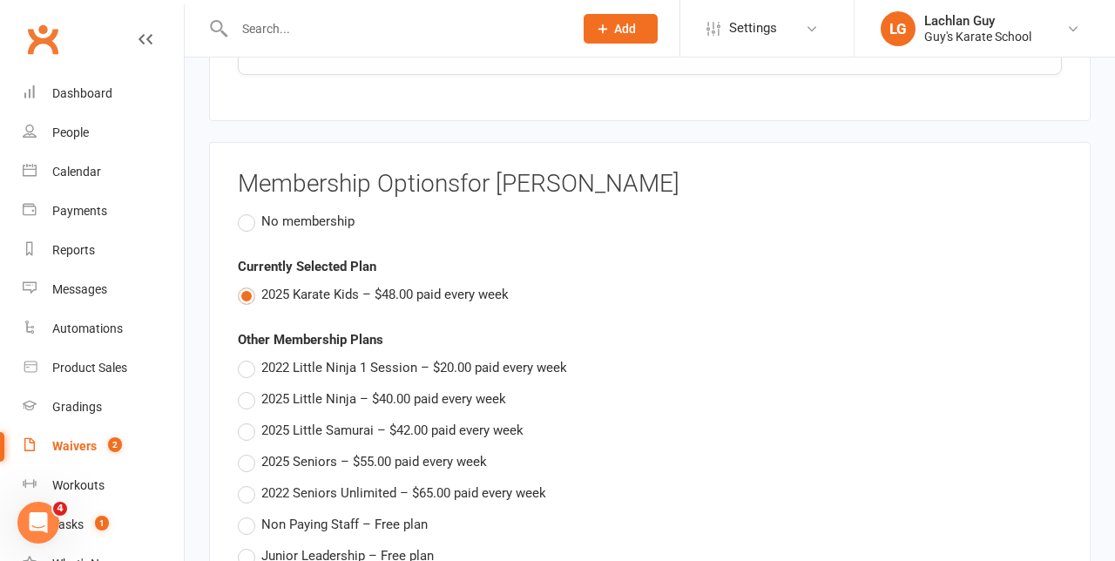
scroll to position [2290, 0]
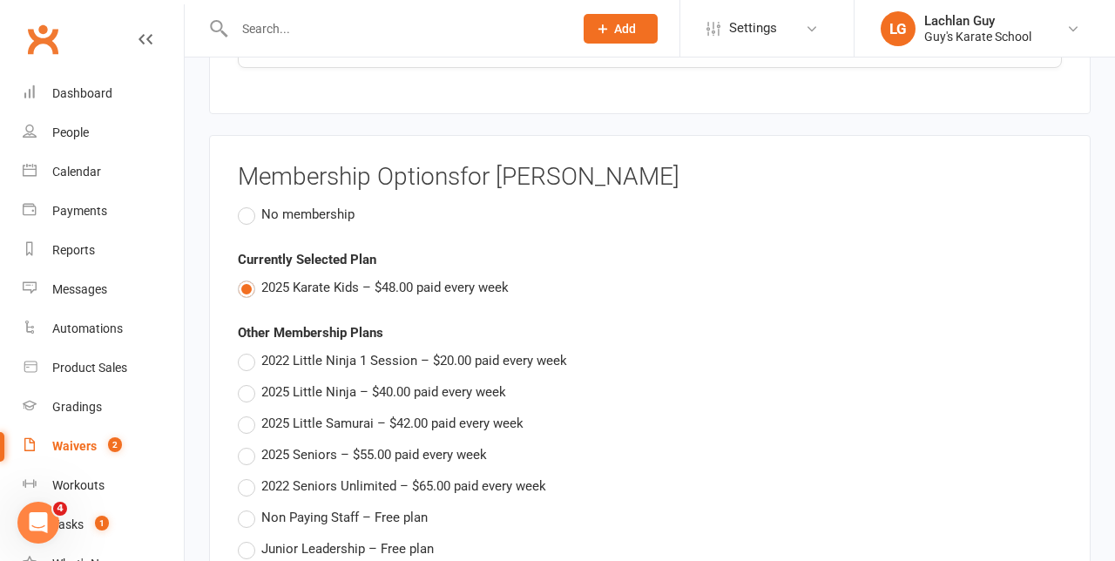
click at [322, 204] on label "No membership" at bounding box center [296, 214] width 117 height 21
click at [249, 204] on input "No membership" at bounding box center [243, 204] width 11 height 0
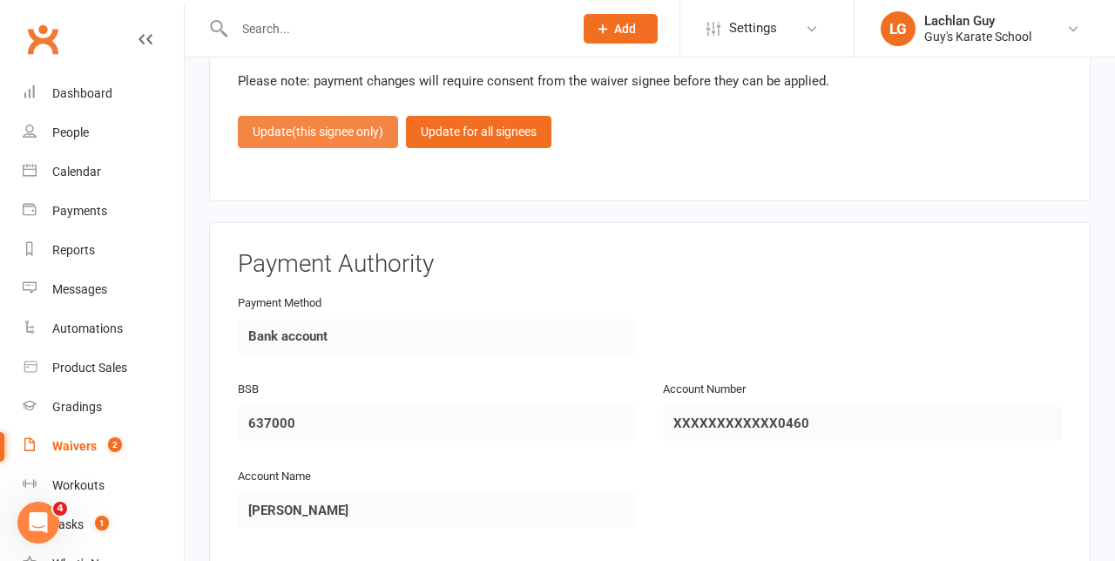
click at [312, 125] on span "(this signee only)" at bounding box center [337, 132] width 91 height 14
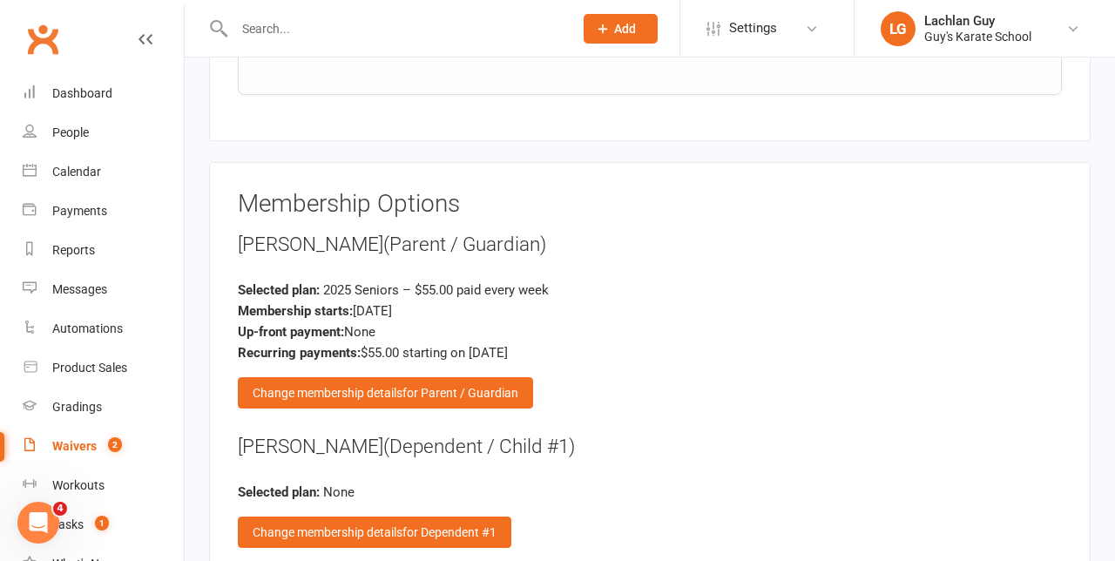
scroll to position [2269, 0]
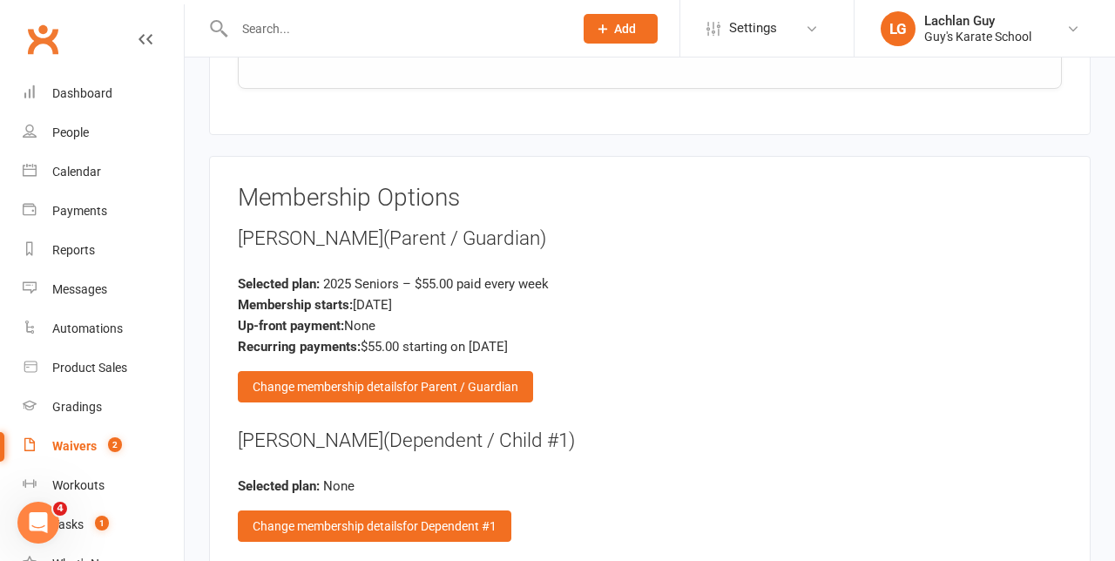
click at [471, 380] on span "for Parent / Guardian" at bounding box center [460, 387] width 116 height 14
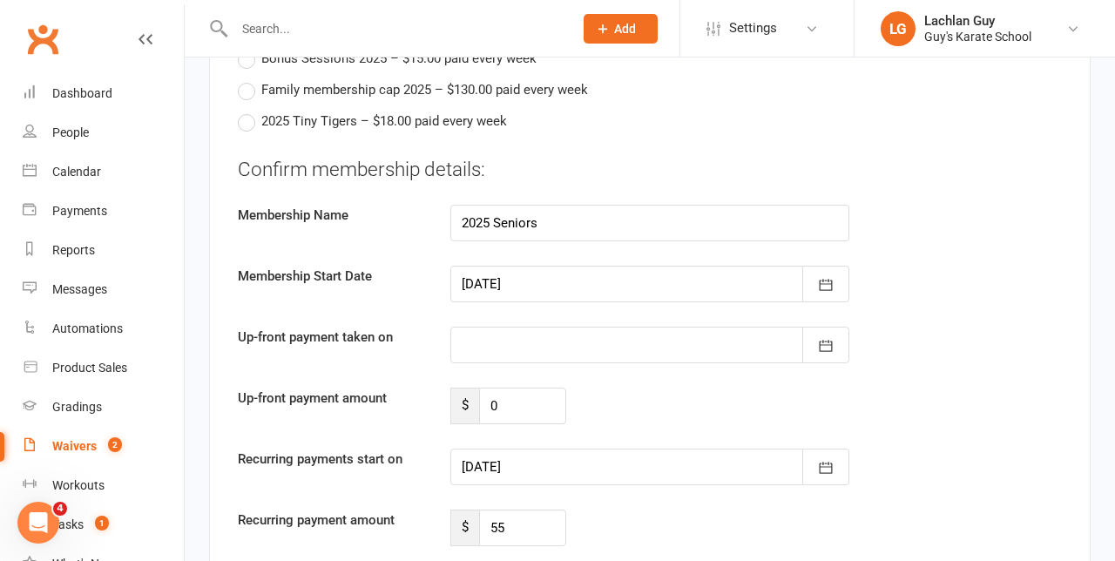
scroll to position [3127, 0]
click at [832, 460] on icon "button" at bounding box center [826, 465] width 13 height 11
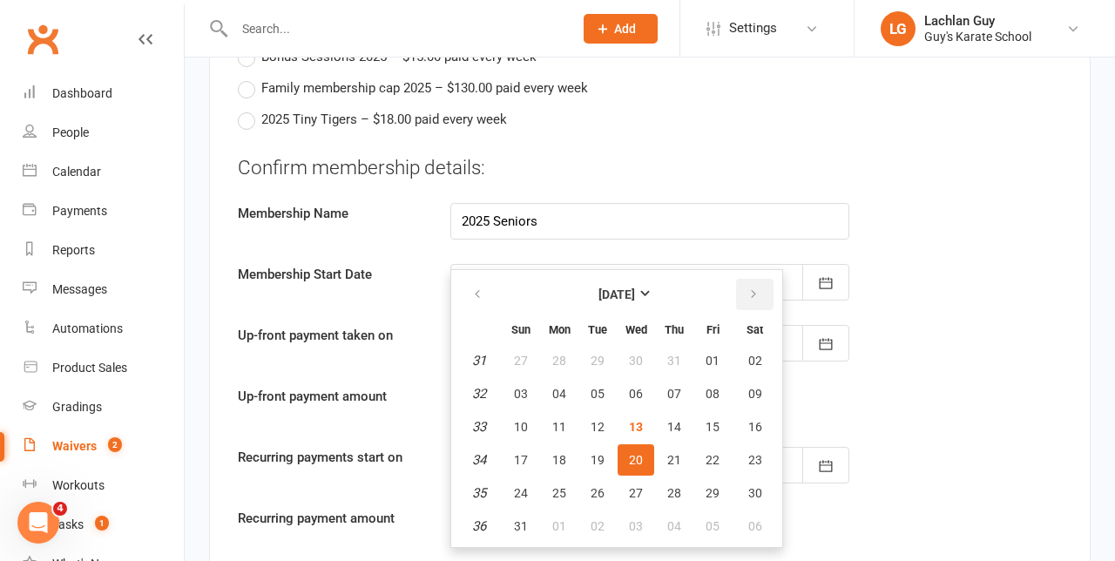
click at [755, 279] on button "button" at bounding box center [754, 294] width 37 height 31
click at [680, 411] on button "18" at bounding box center [674, 426] width 37 height 31
type input "[DATE]"
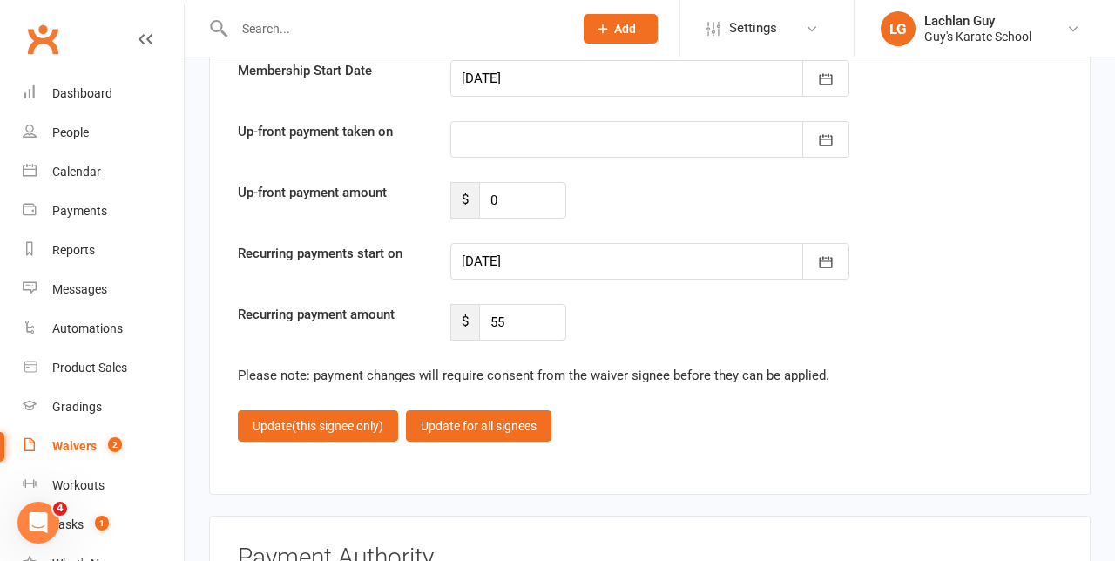
scroll to position [3331, 0]
click at [349, 409] on button "Update (this signee only)" at bounding box center [318, 424] width 160 height 31
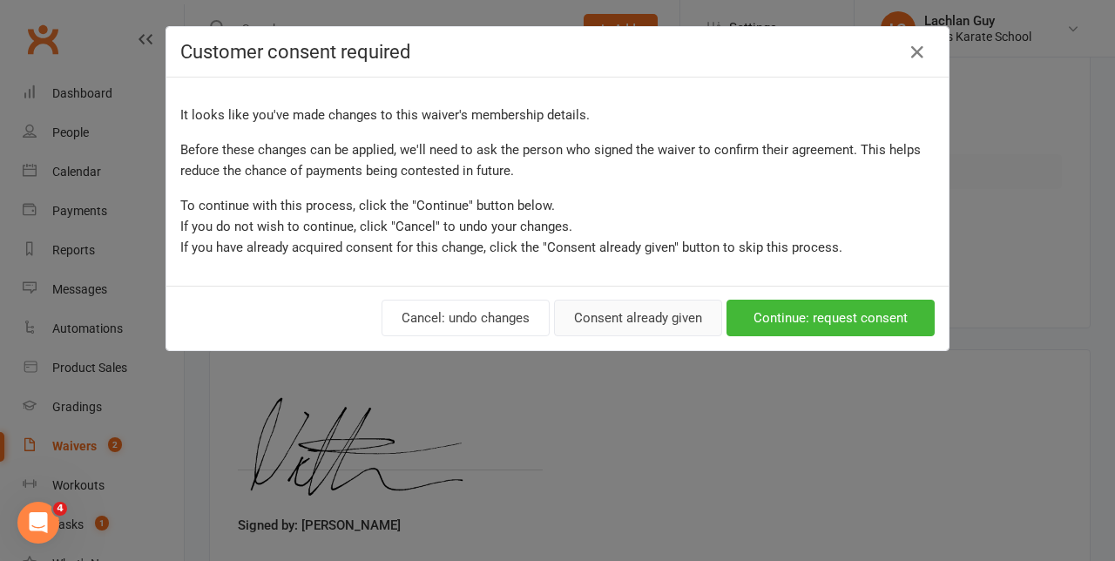
click at [652, 315] on button "Consent already given" at bounding box center [638, 318] width 168 height 37
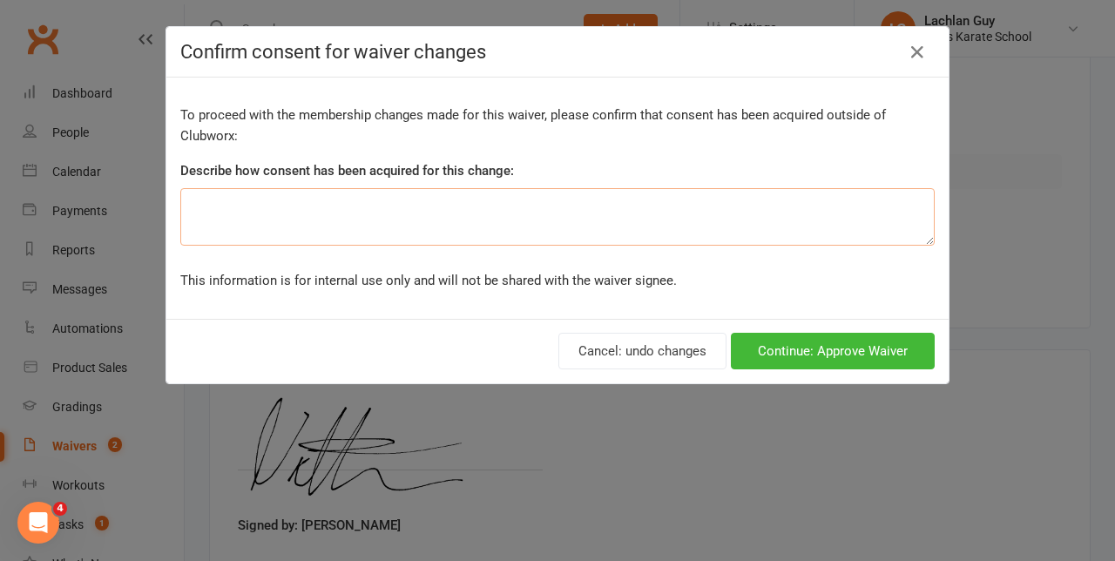
click at [724, 215] on textarea at bounding box center [557, 216] width 754 height 57
type textarea "Family"
click at [887, 343] on button "Continue: Approve Waiver" at bounding box center [833, 351] width 204 height 37
